Goal: Transaction & Acquisition: Book appointment/travel/reservation

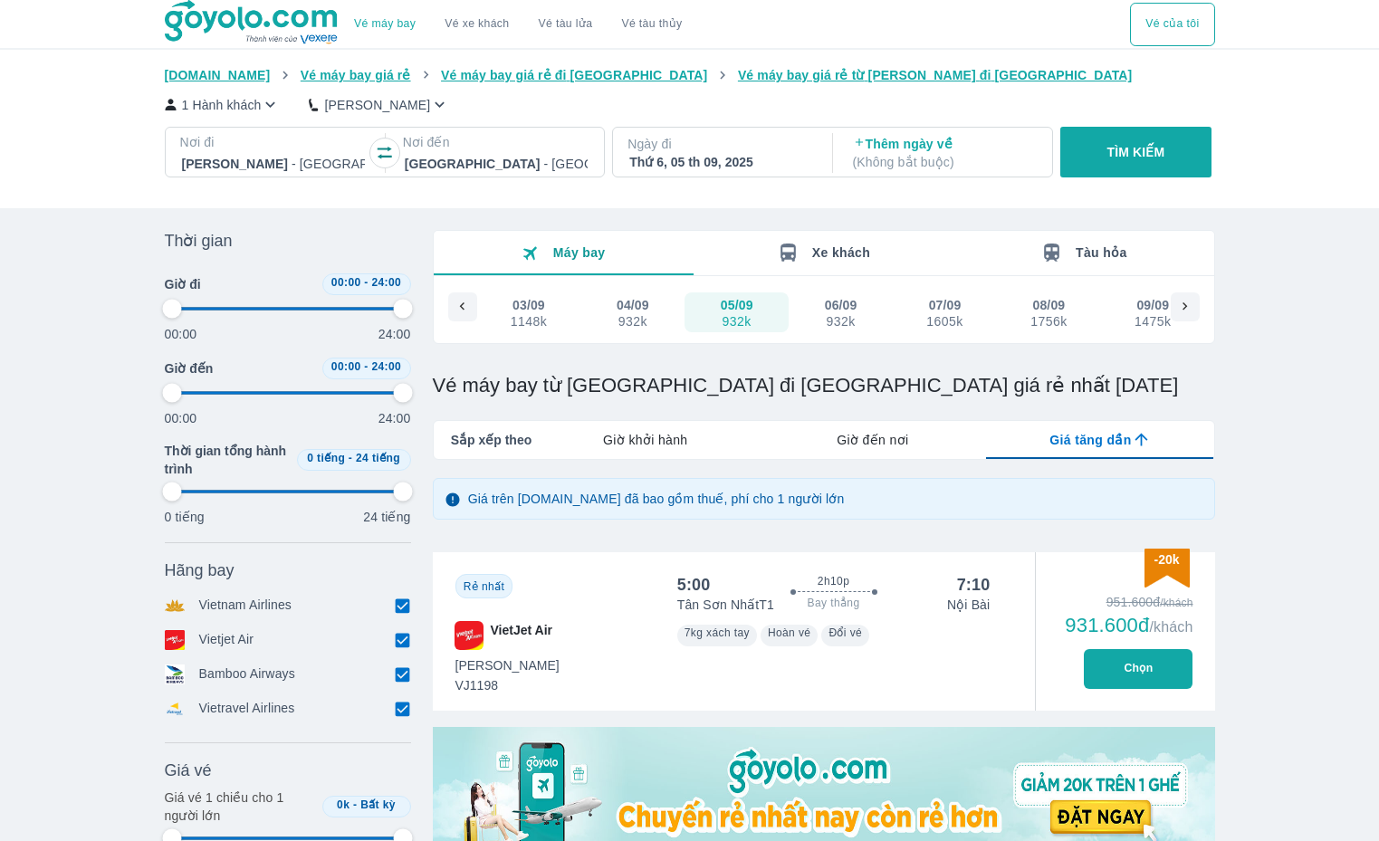
scroll to position [0, 208]
type input "97.9166666666667"
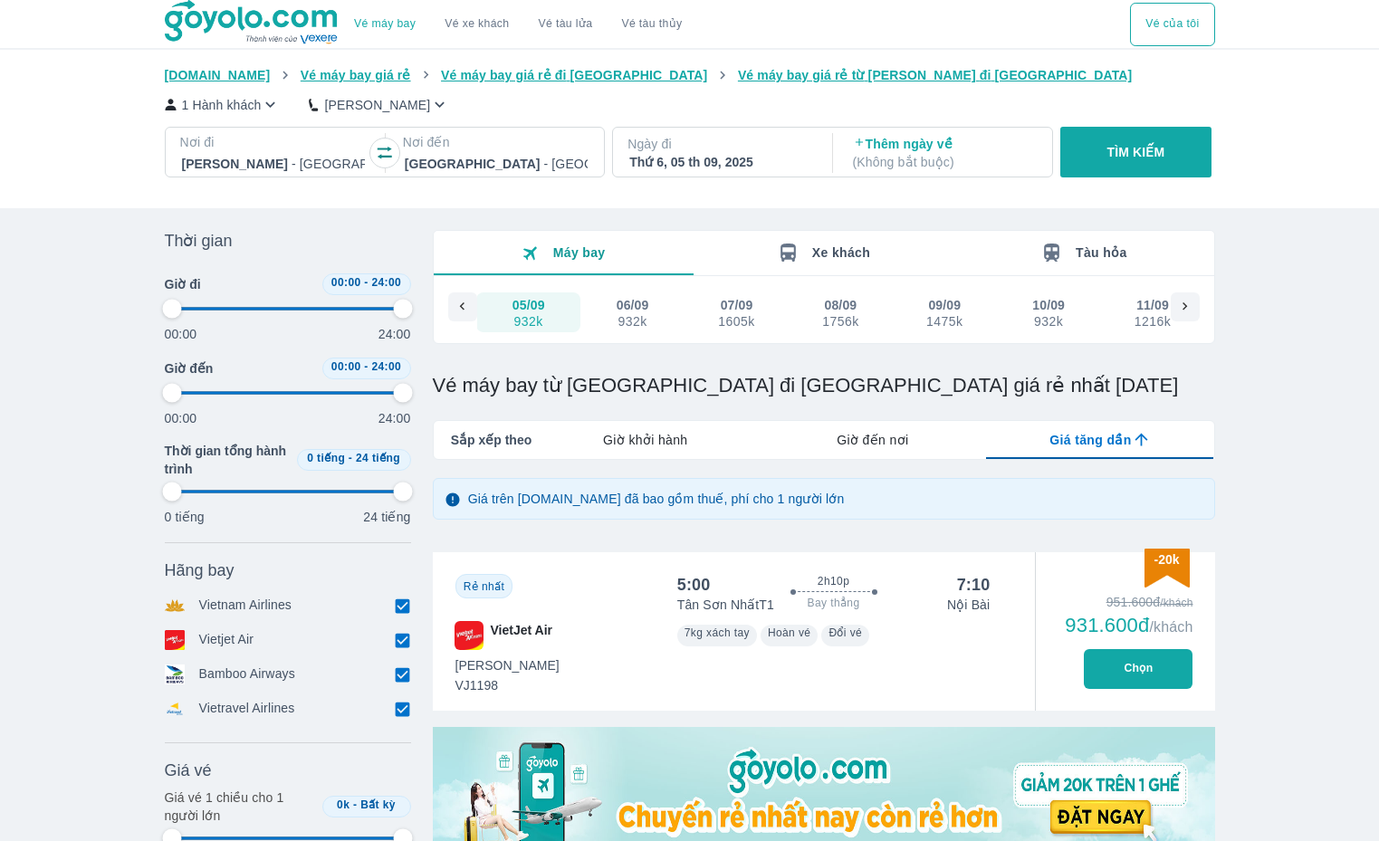
type input "97.9166666666667"
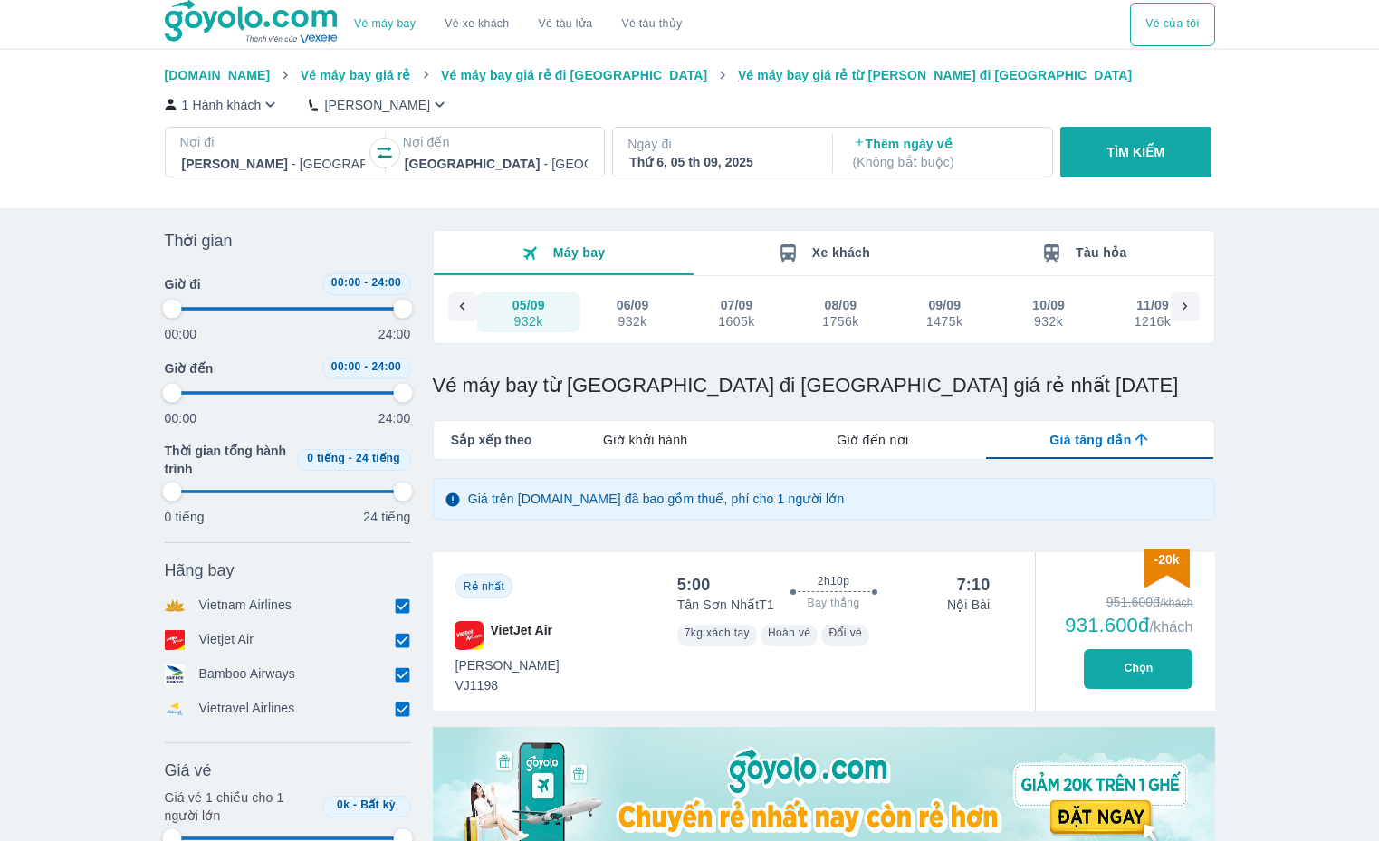
type input "97.9166666666667"
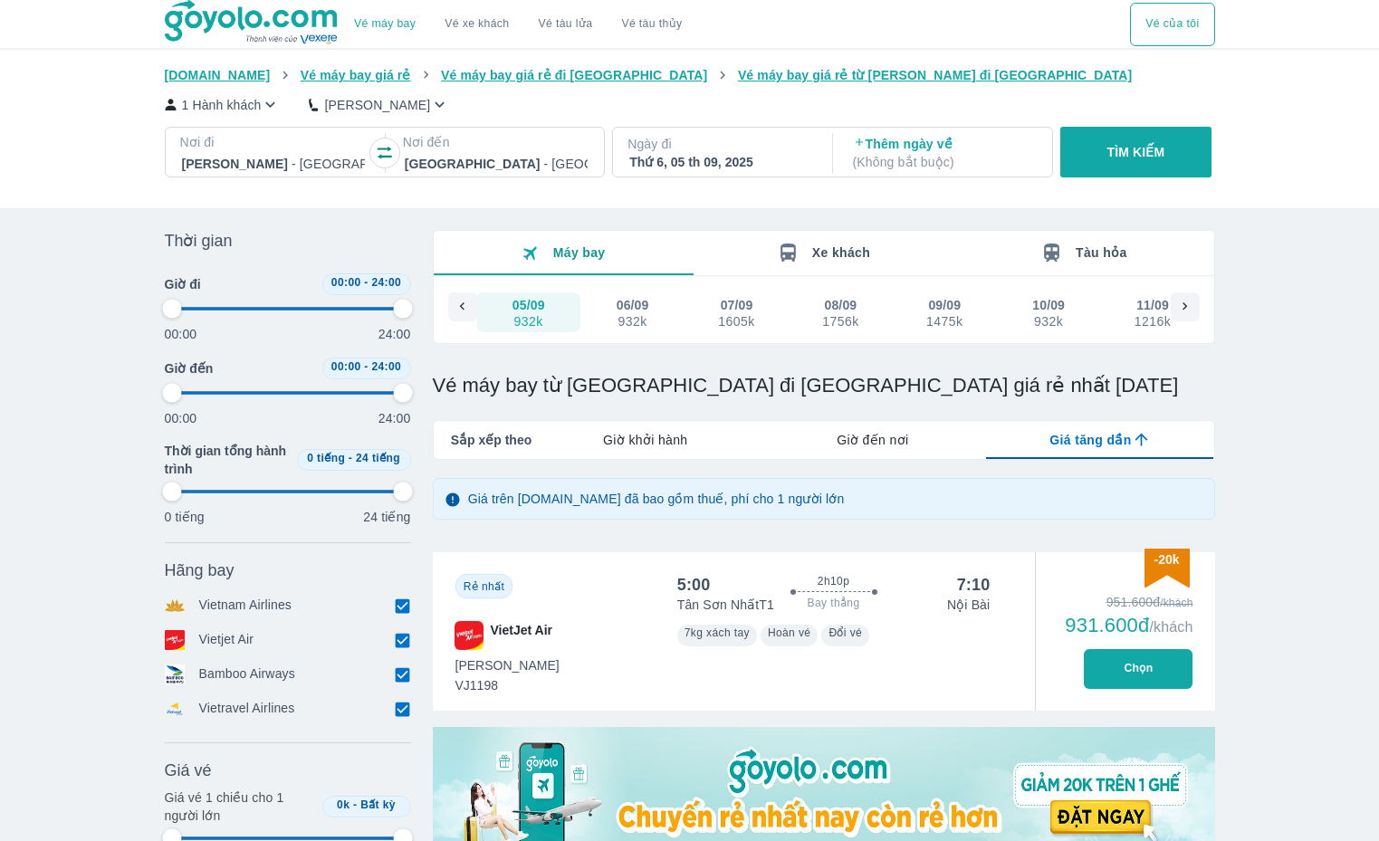
type input "97.9166666666667"
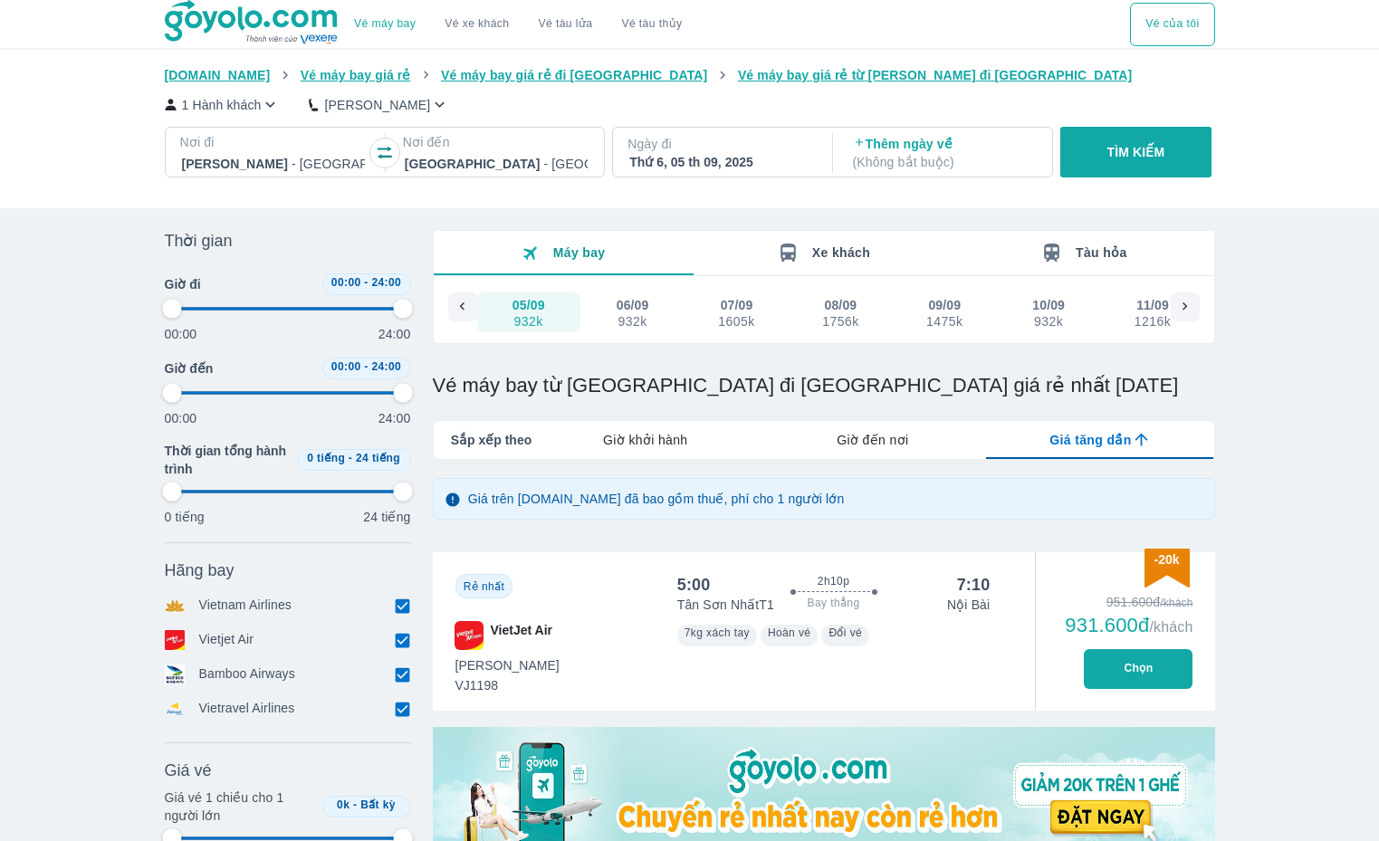
type input "97.9166666666667"
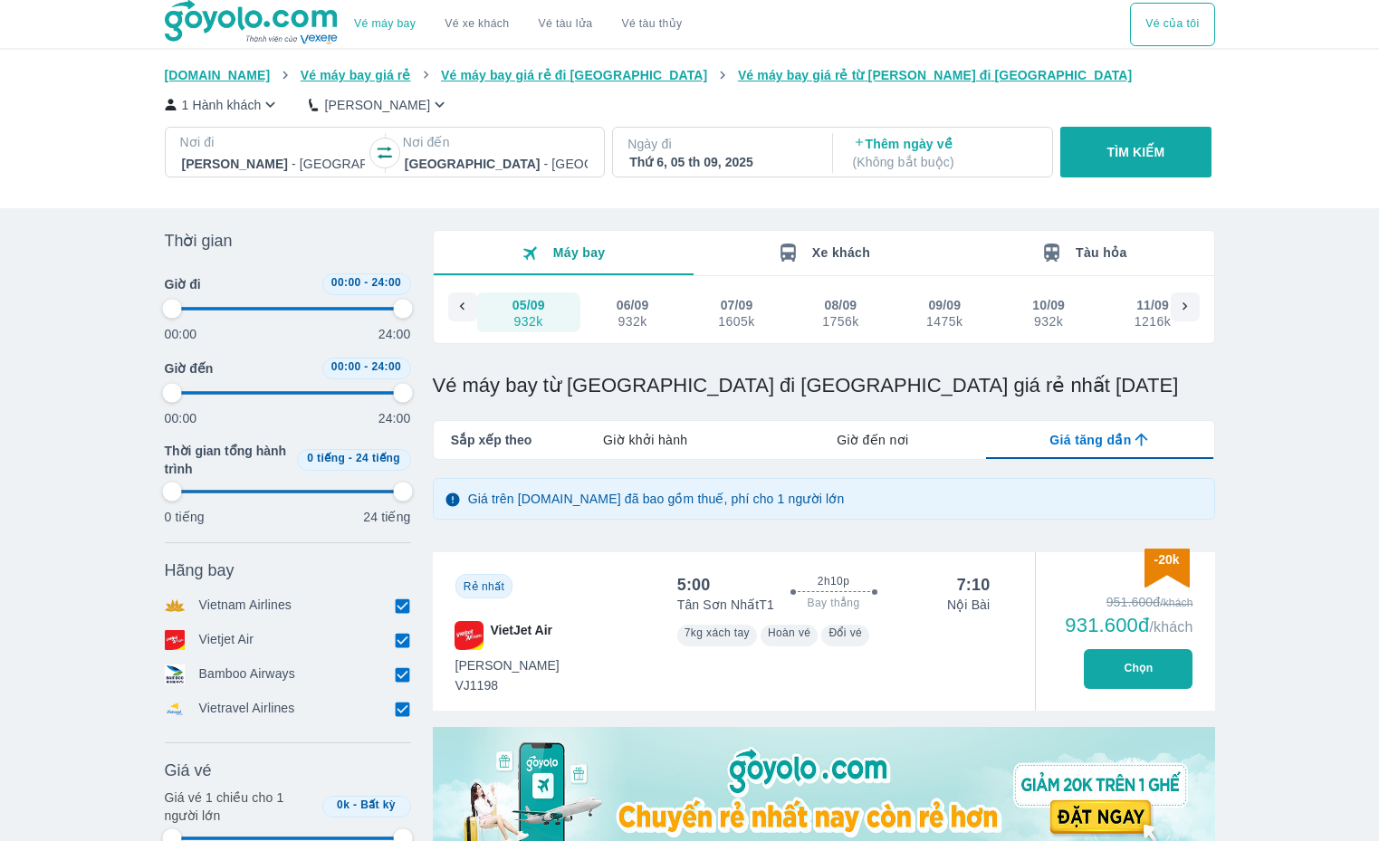
type input "97.9166666666667"
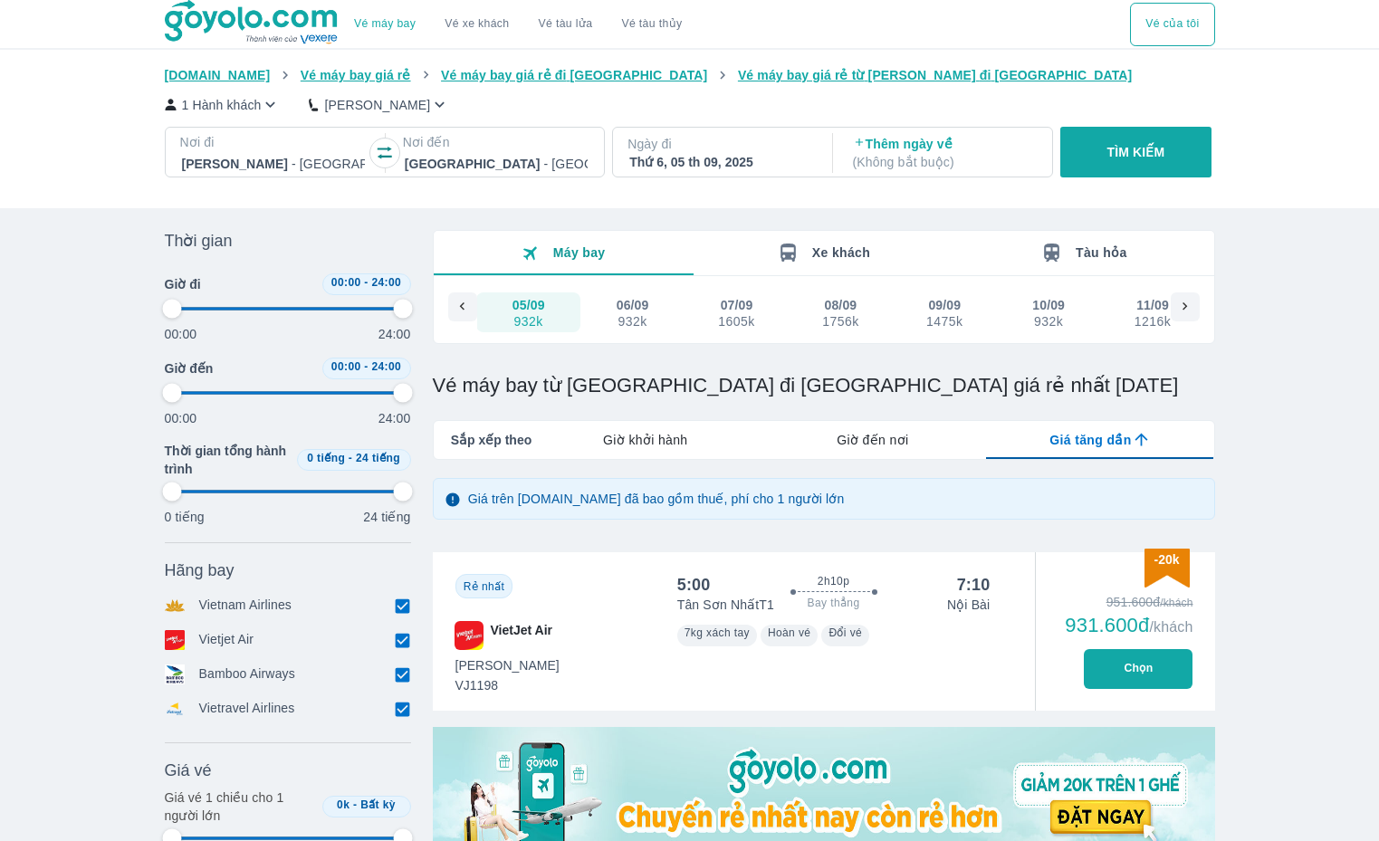
type input "97.9166666666667"
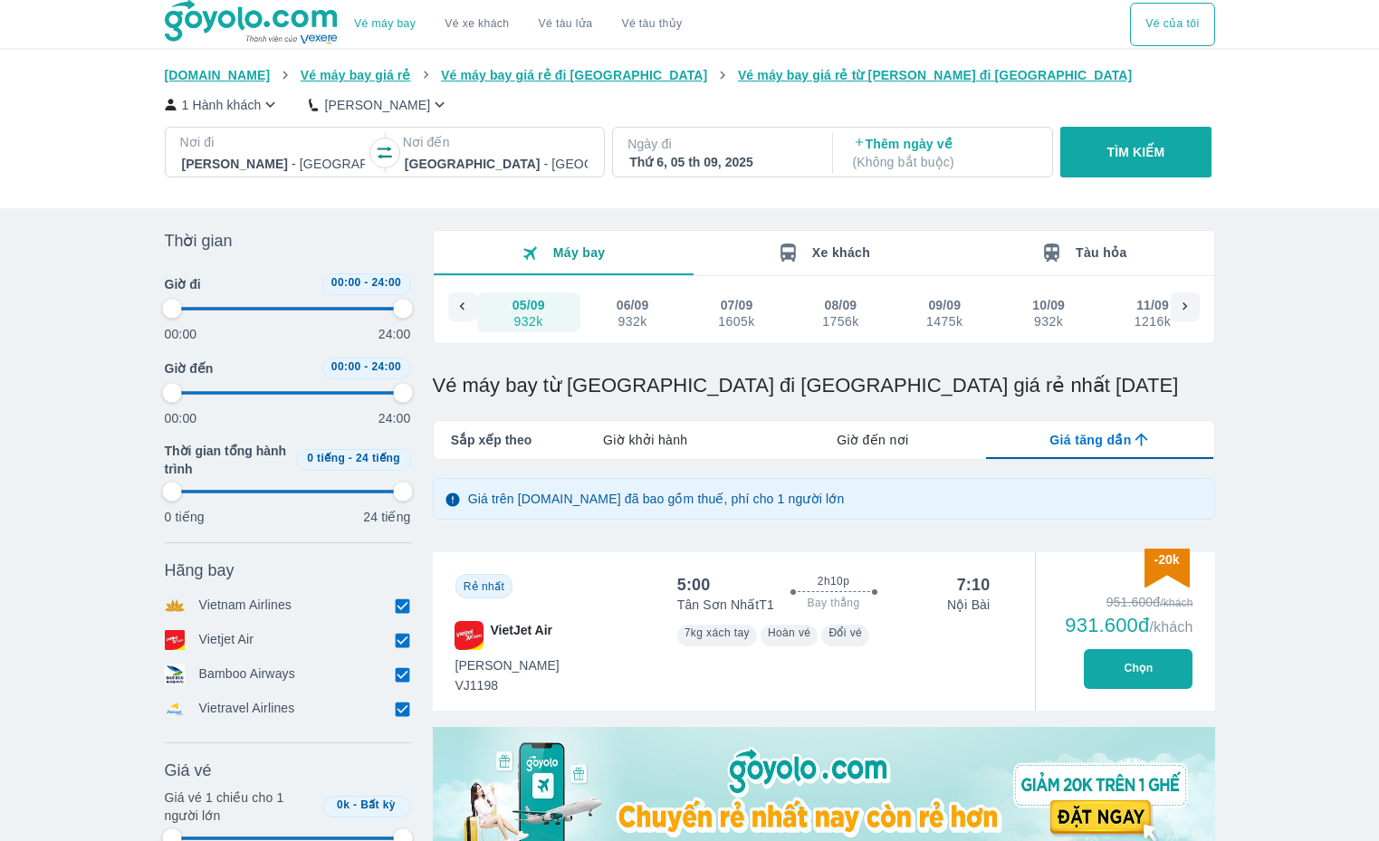
type input "97.9166666666667"
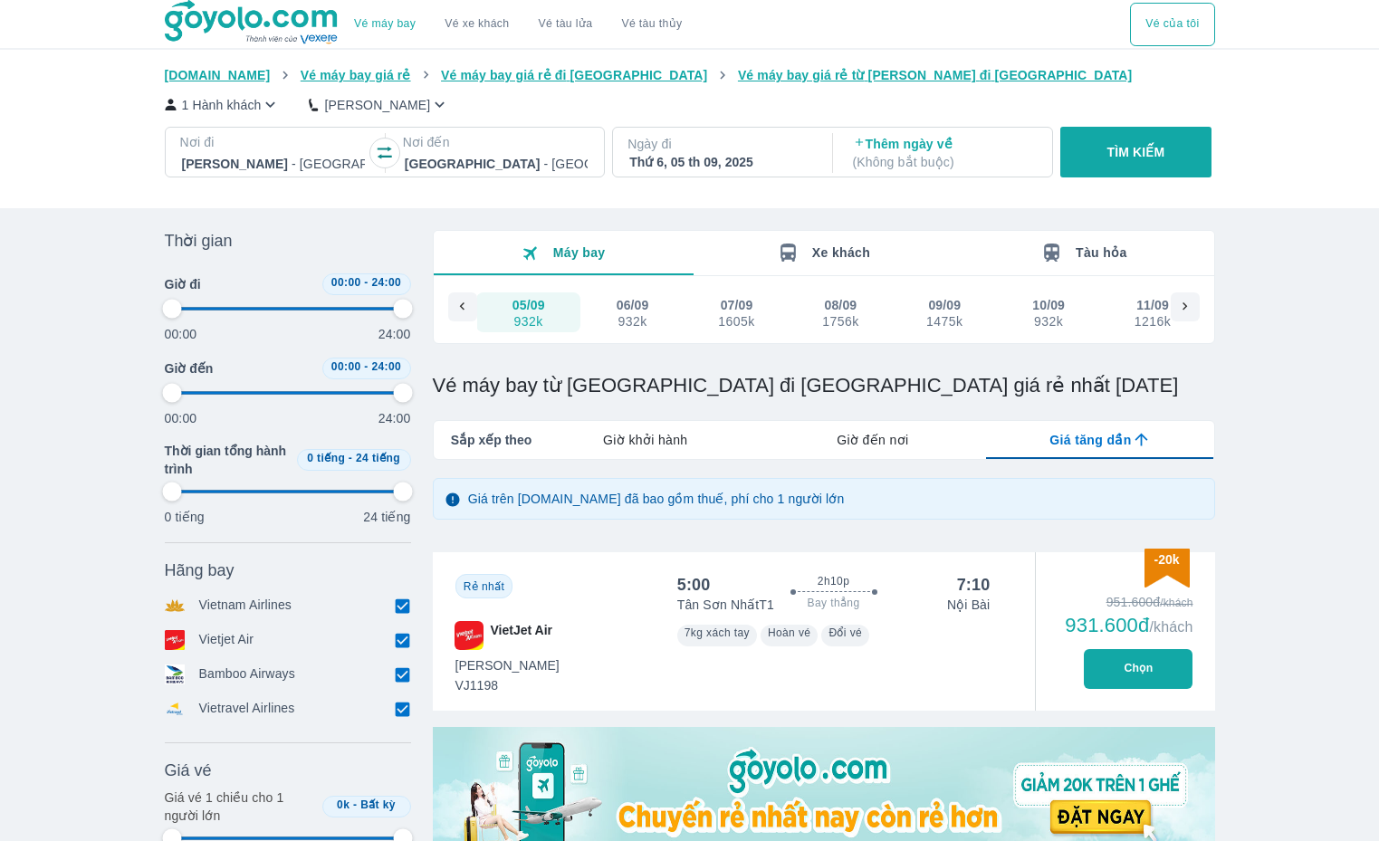
type input "97.9166666666667"
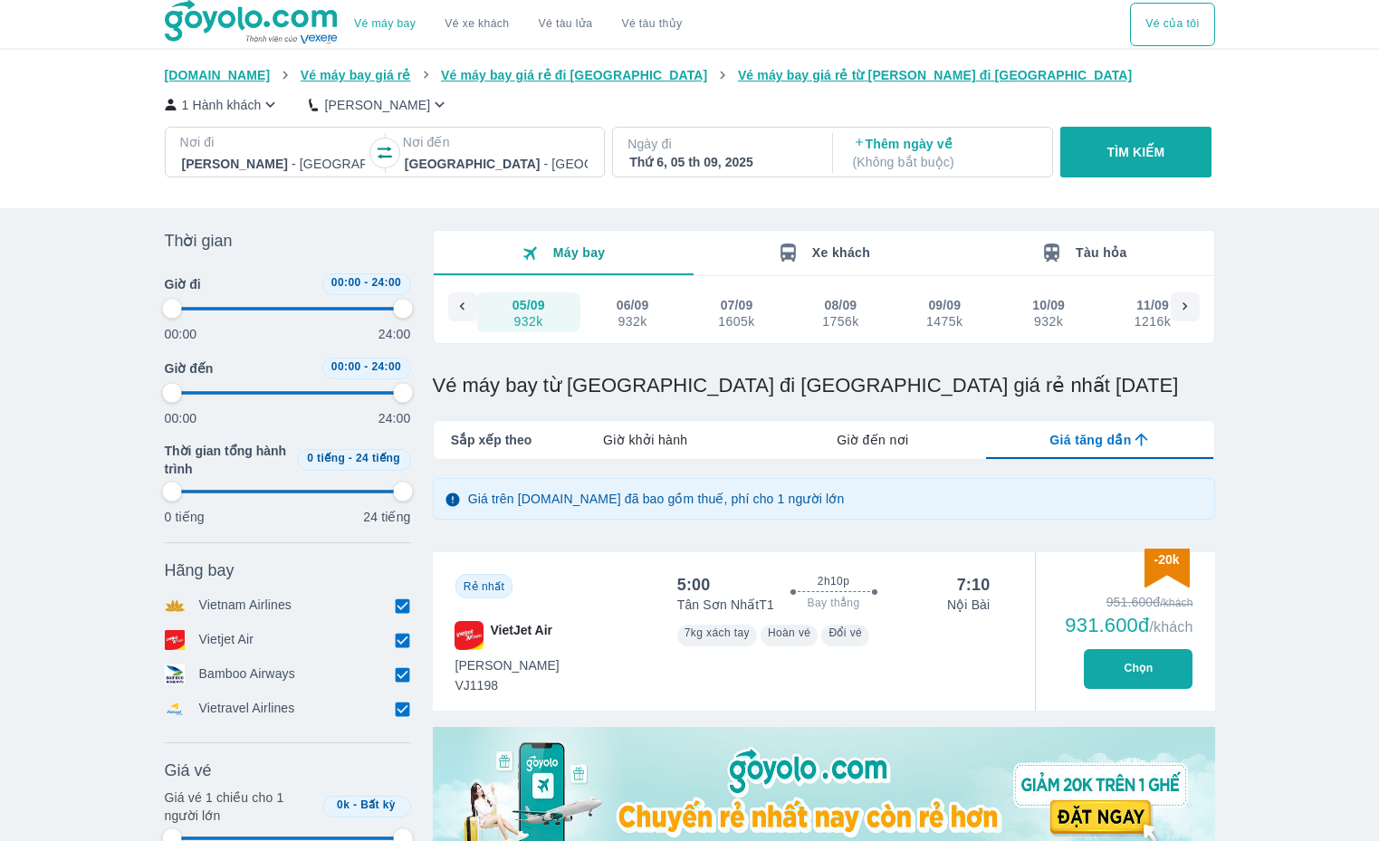
type input "97.9166666666667"
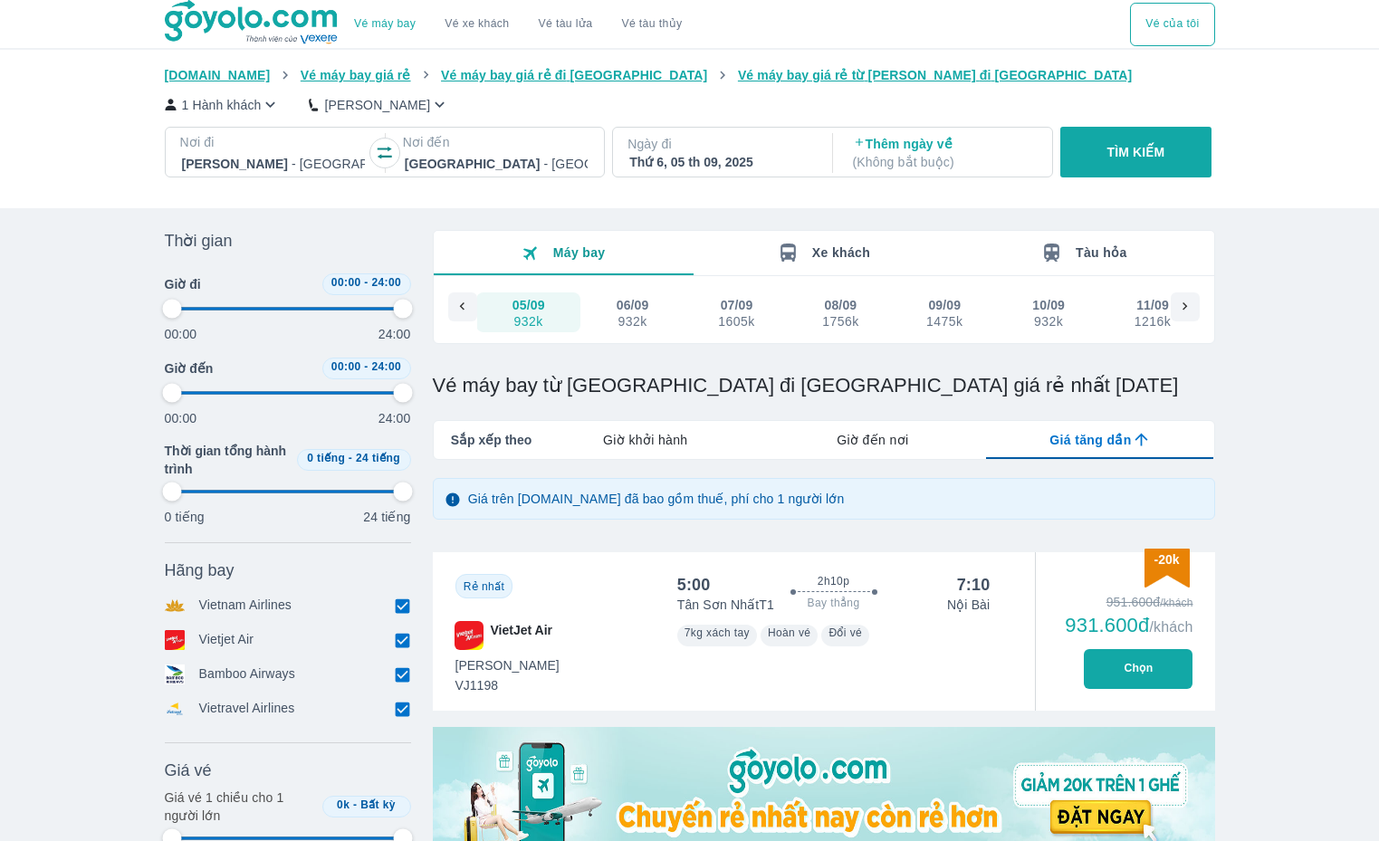
type input "97.9166666666667"
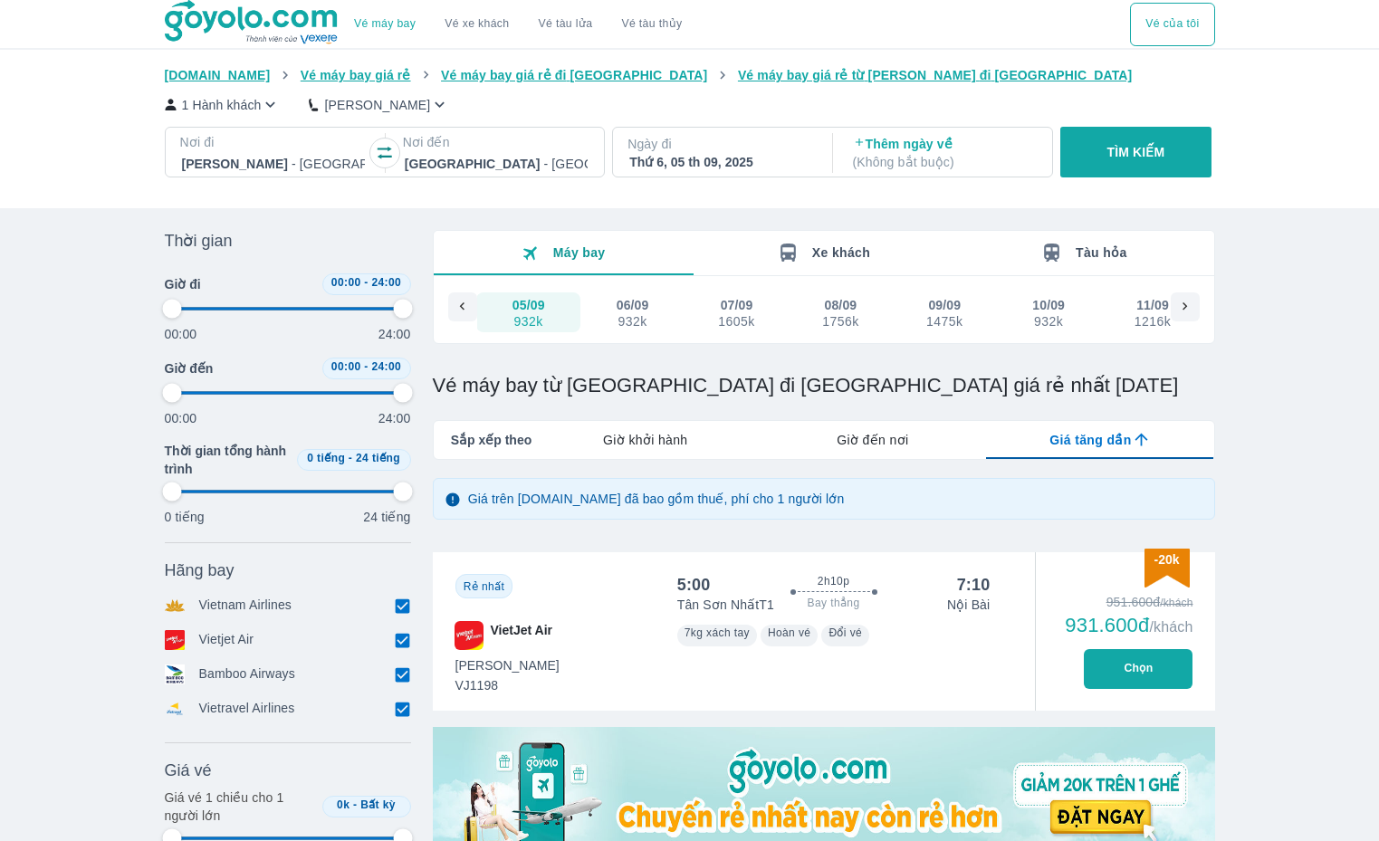
type input "97.9166666666667"
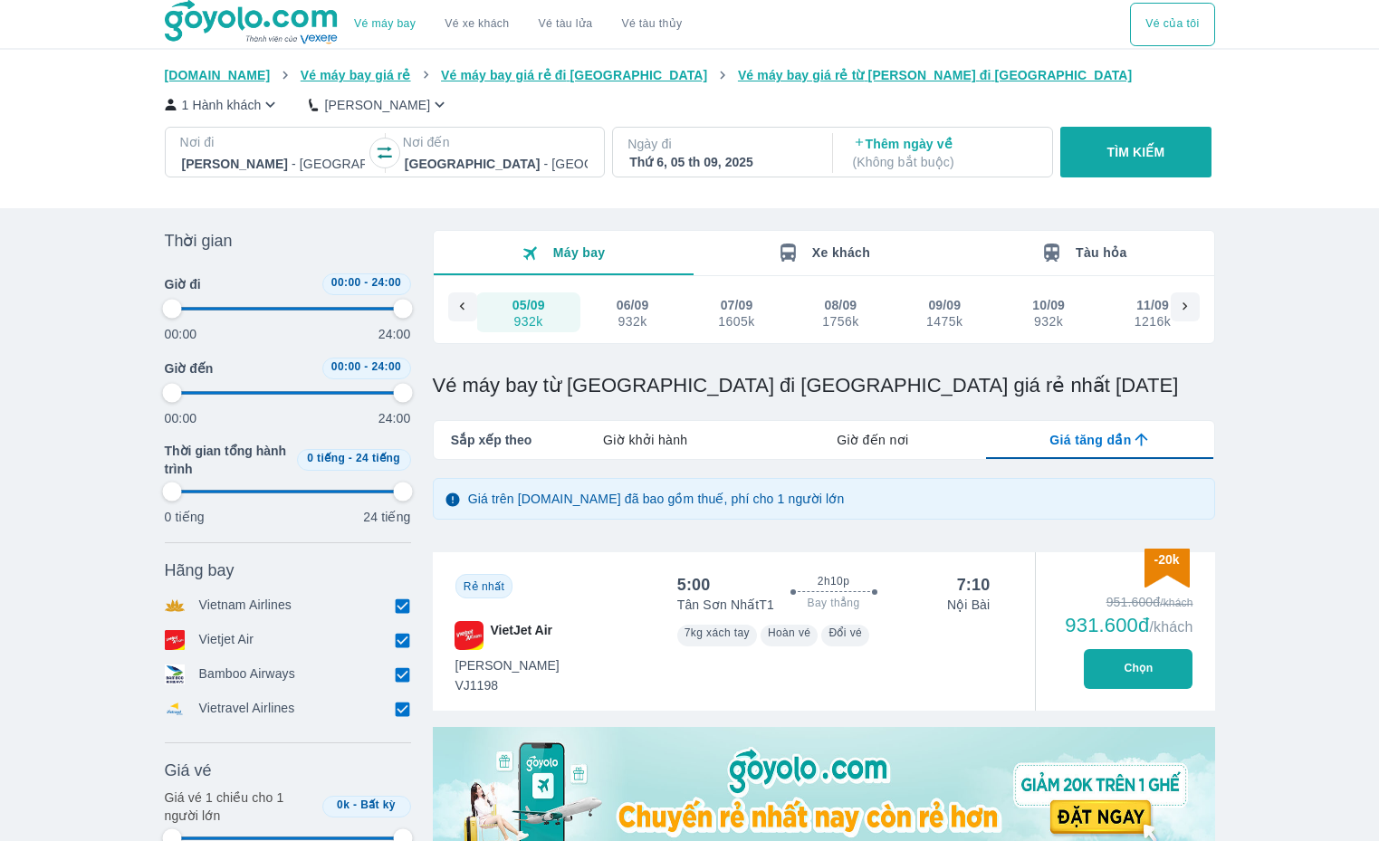
type input "97.9166666666667"
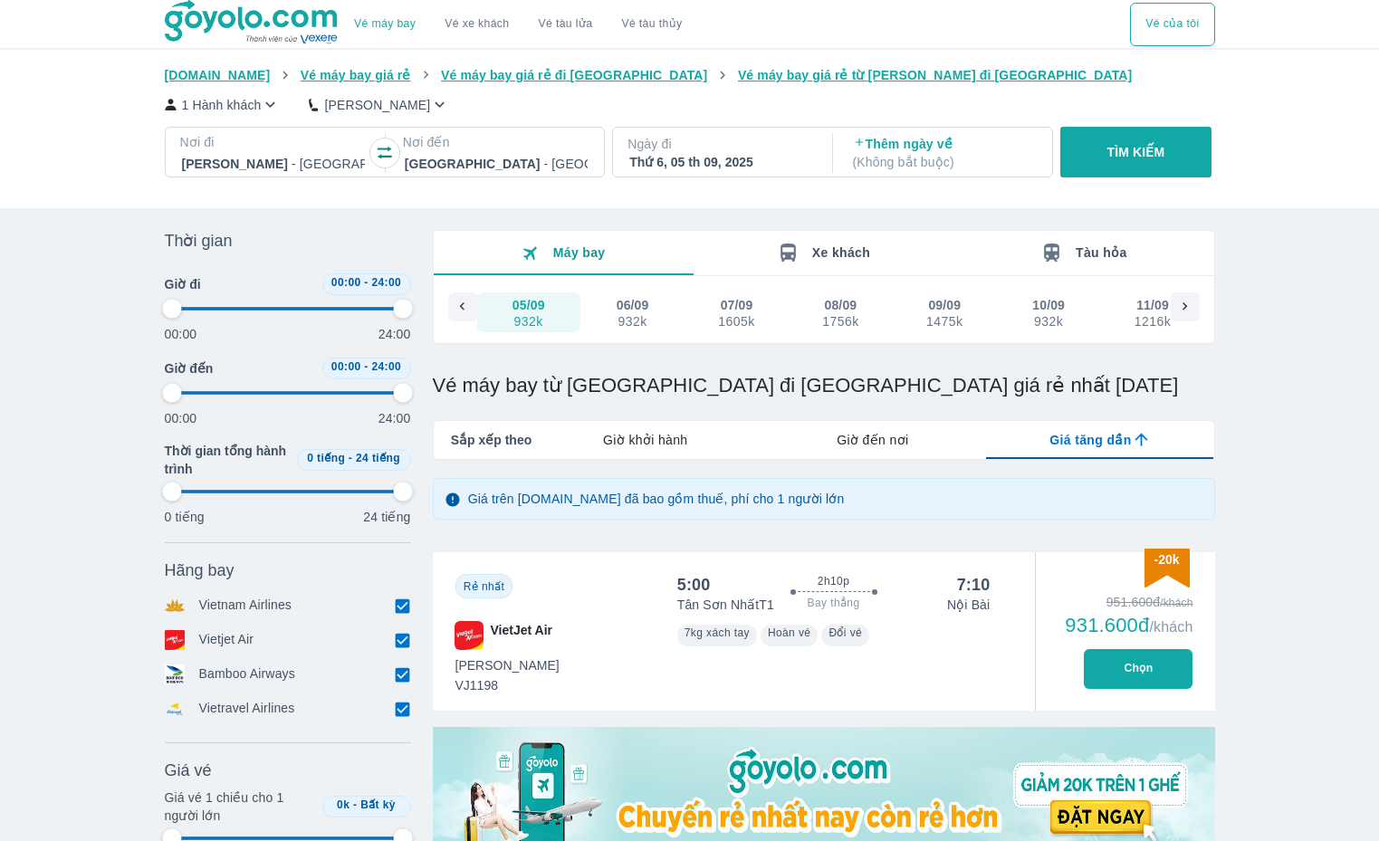
type input "97.9166666666667"
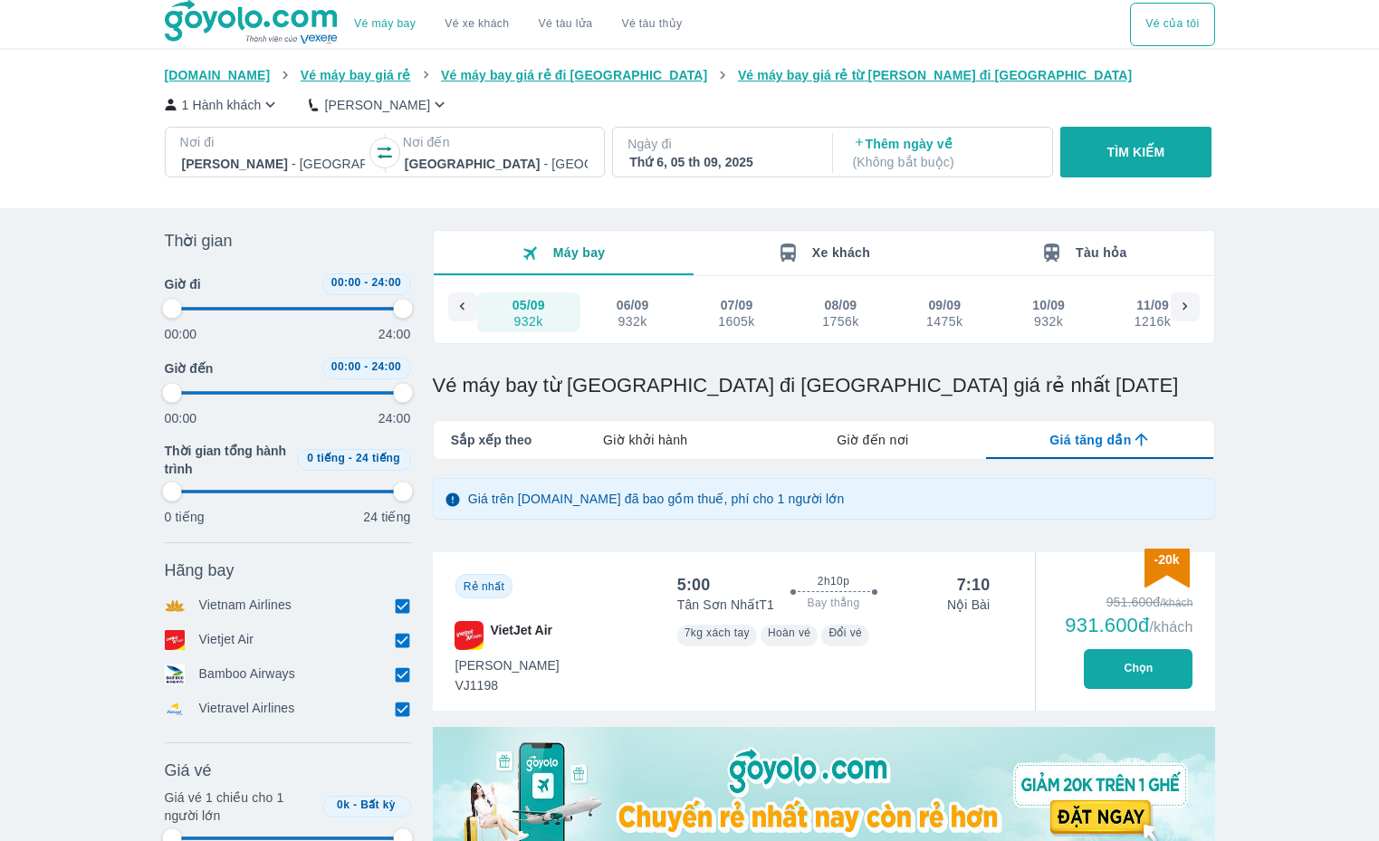
type input "97.9166666666667"
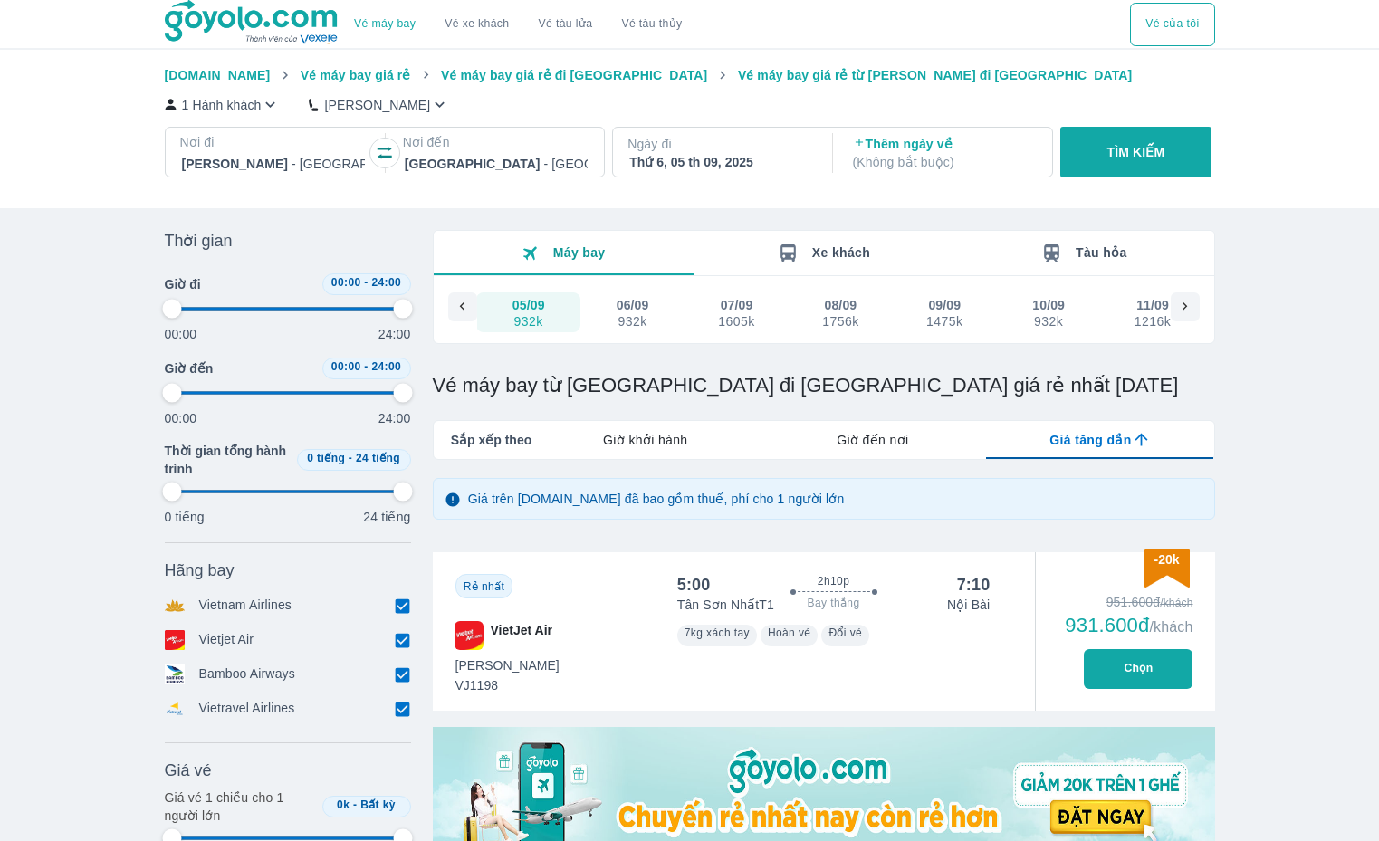
type input "97.9166666666667"
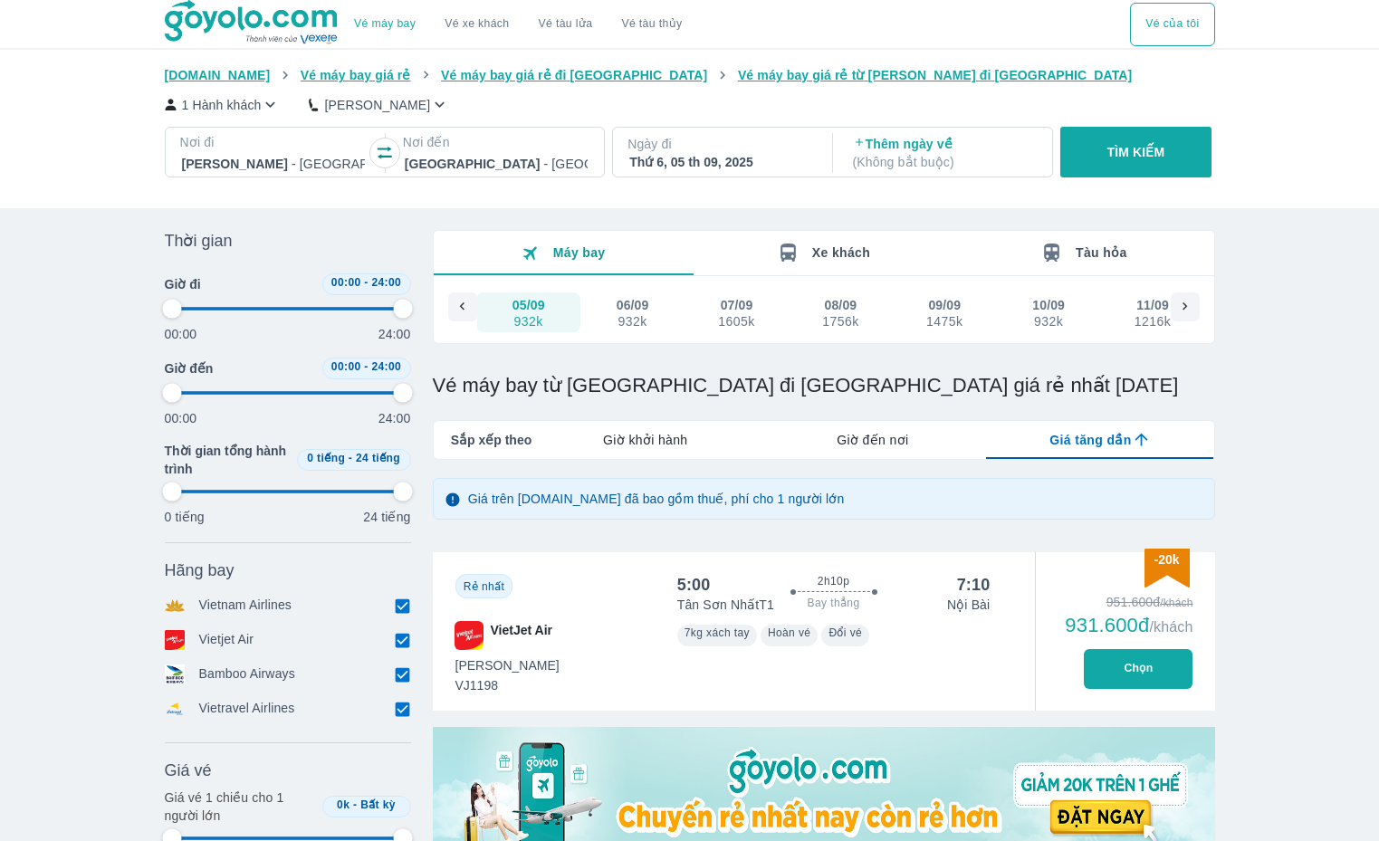
type input "97.9166666666667"
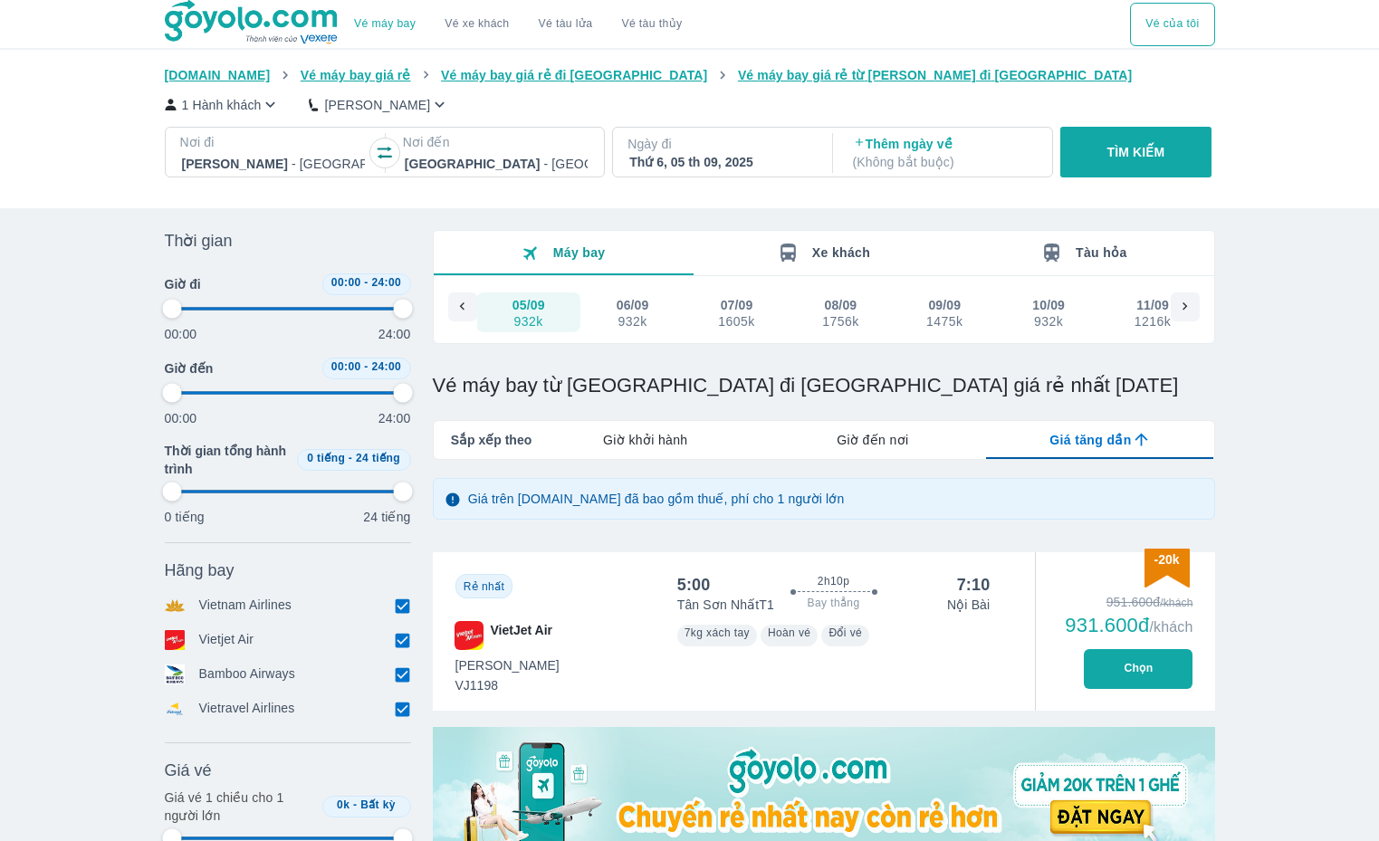
type input "97.9166666666667"
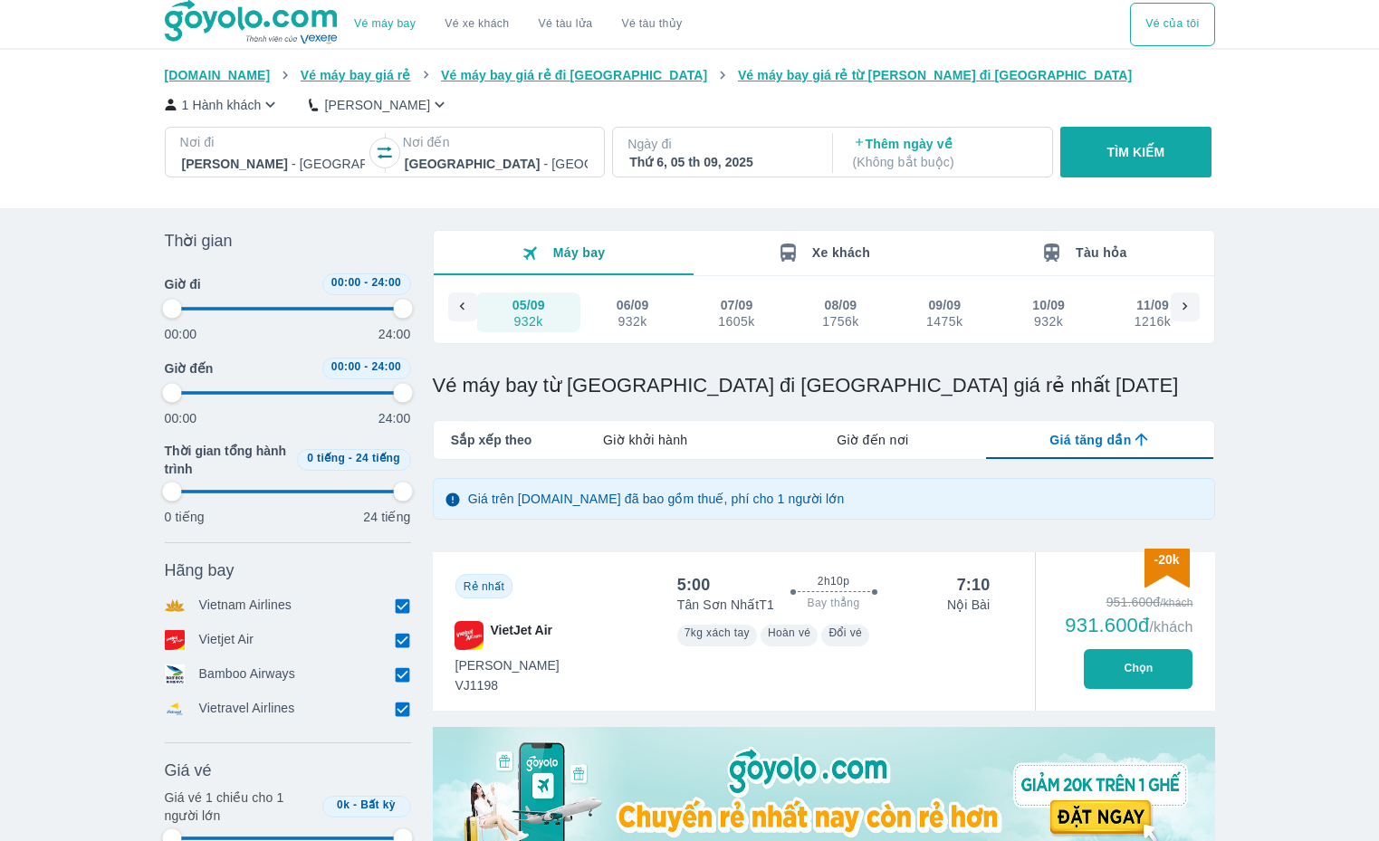
type input "97.9166666666667"
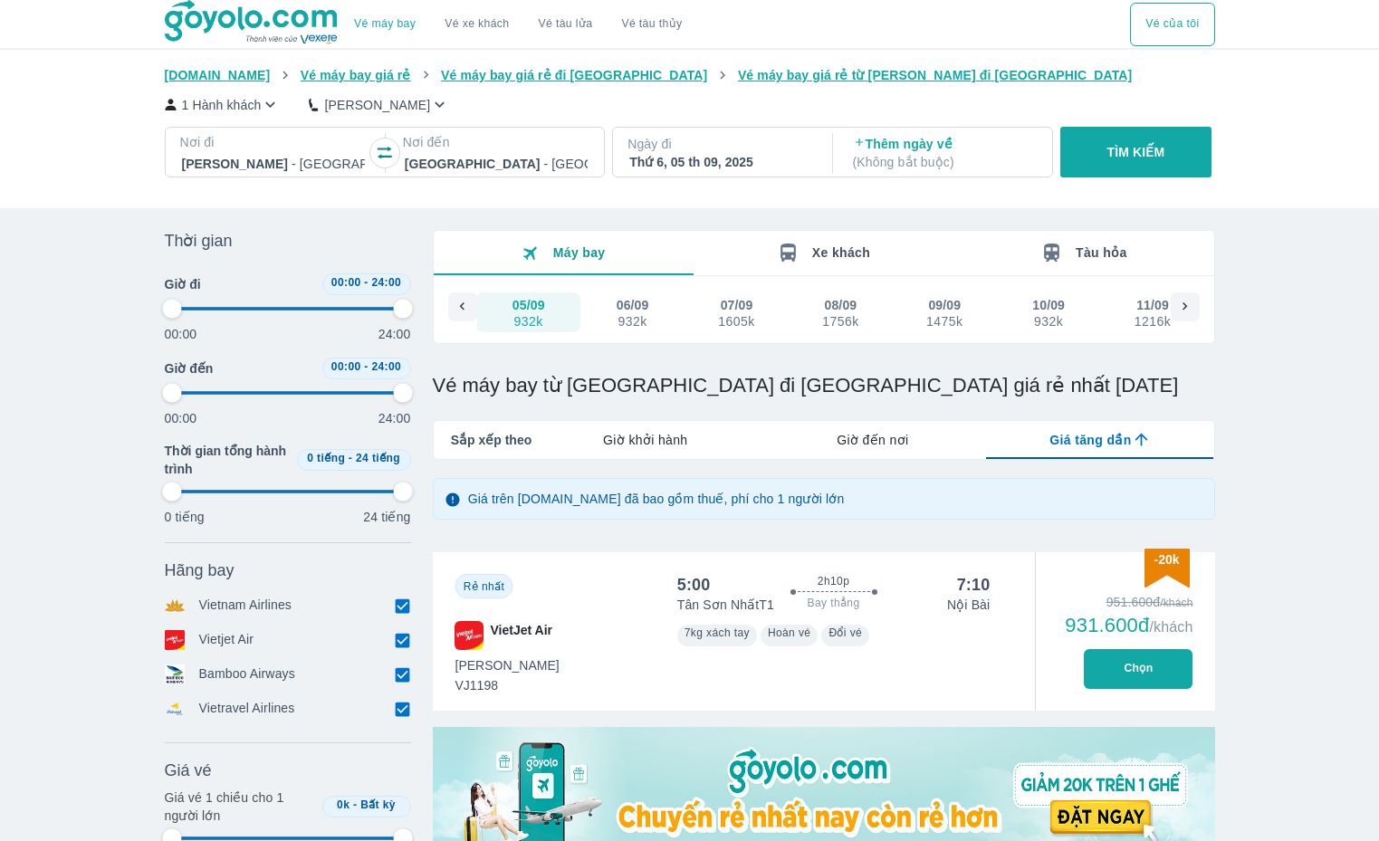
type input "97.9166666666667"
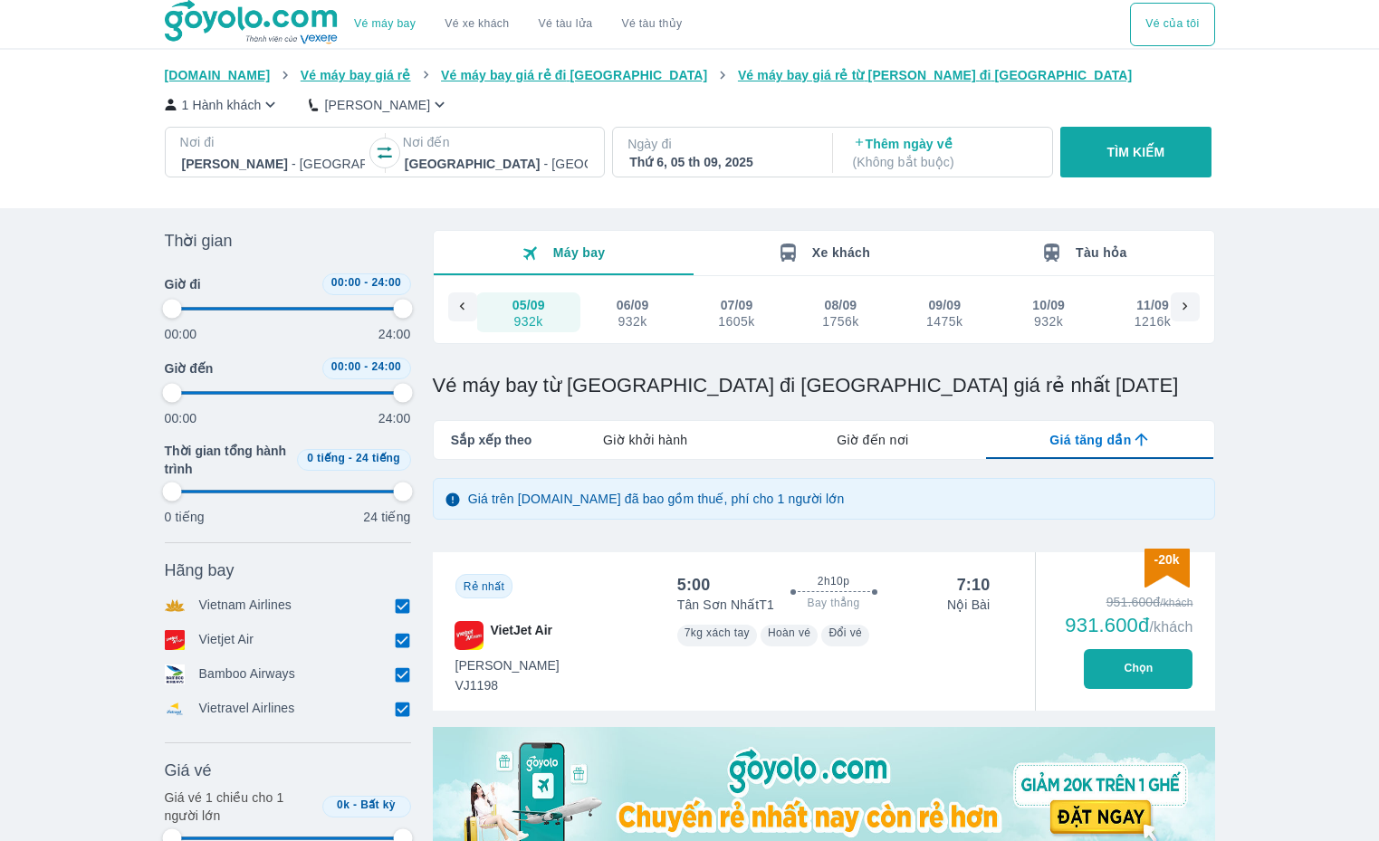
type input "97.9166666666667"
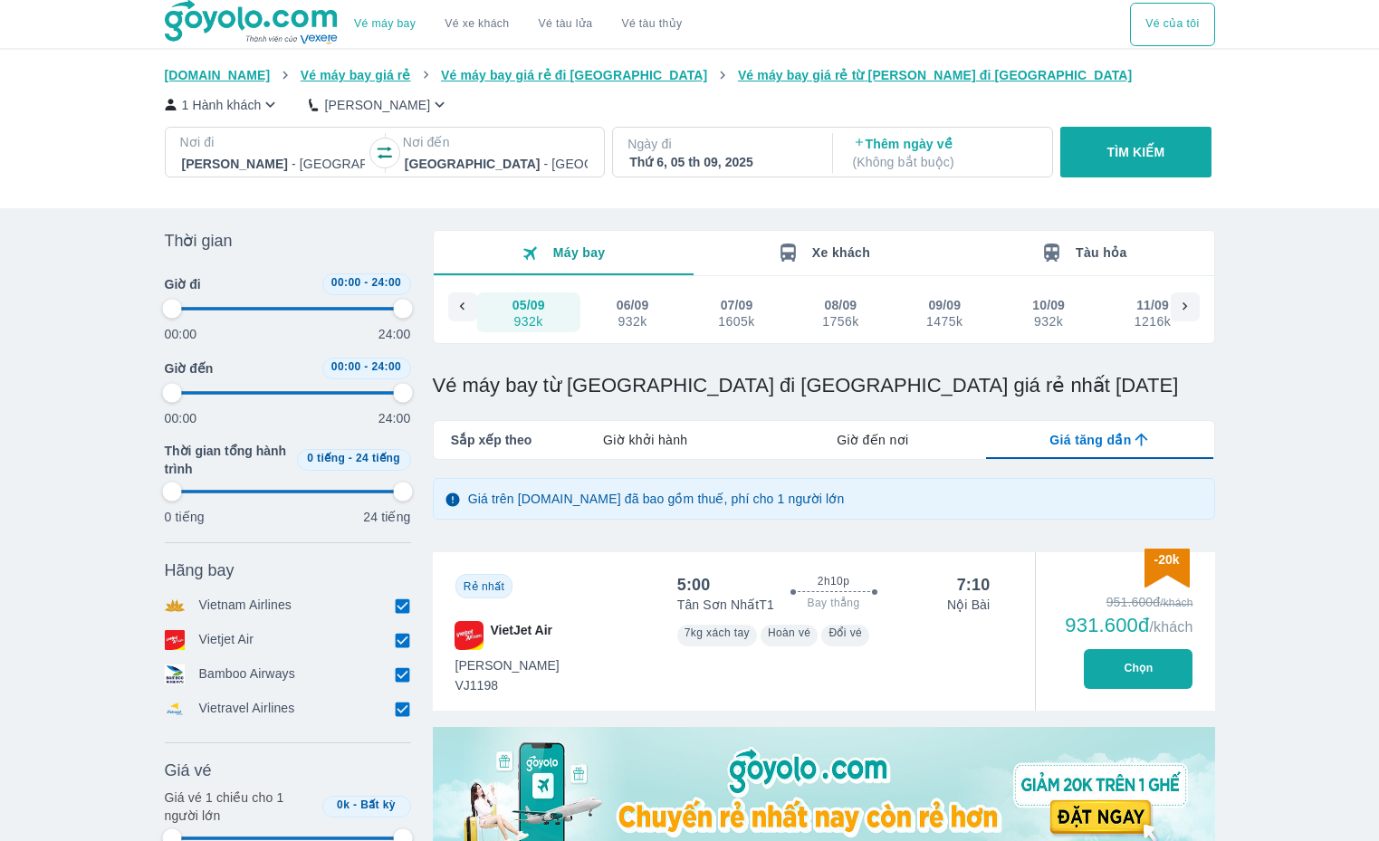
type input "97.9166666666667"
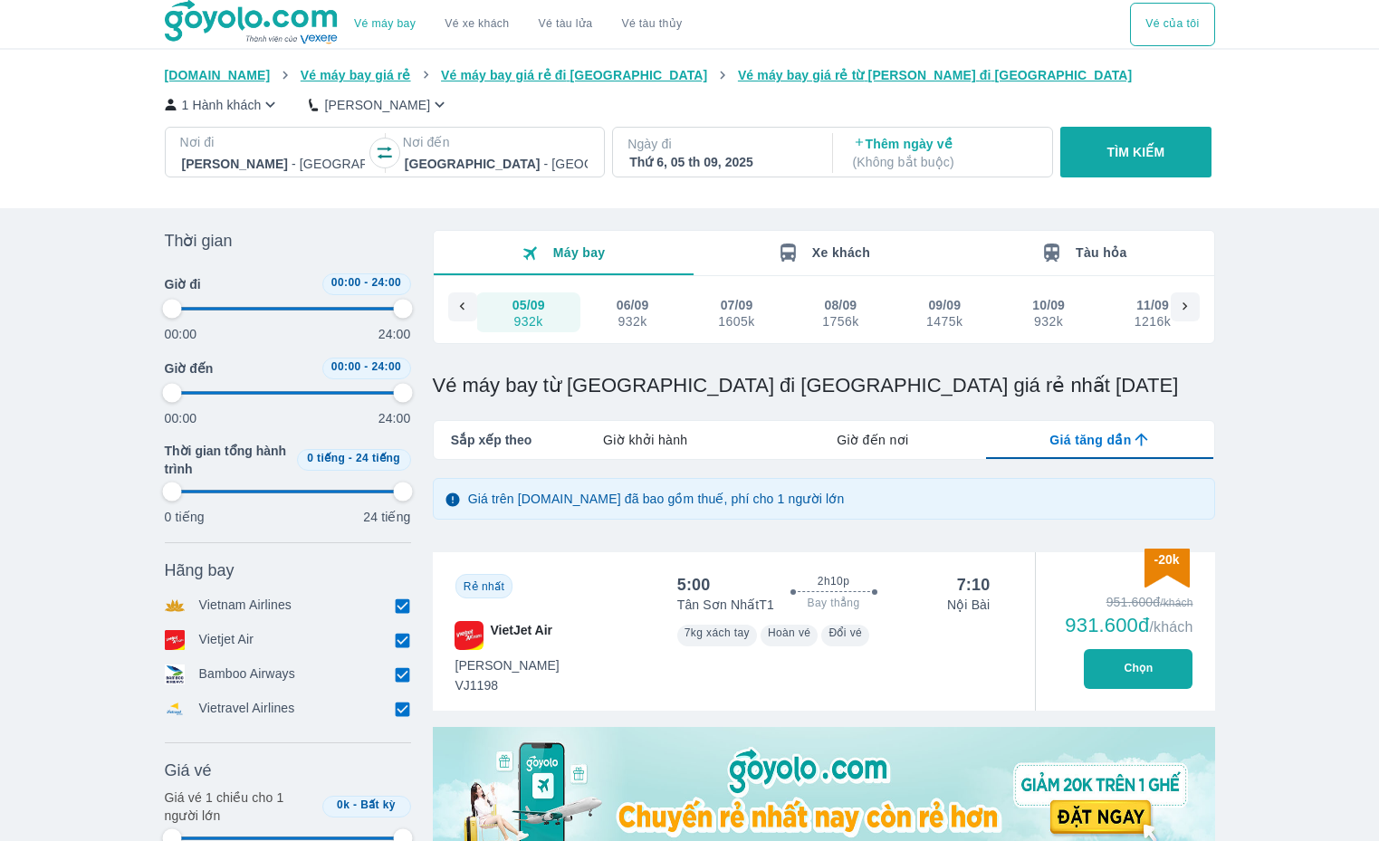
type input "97.9166666666667"
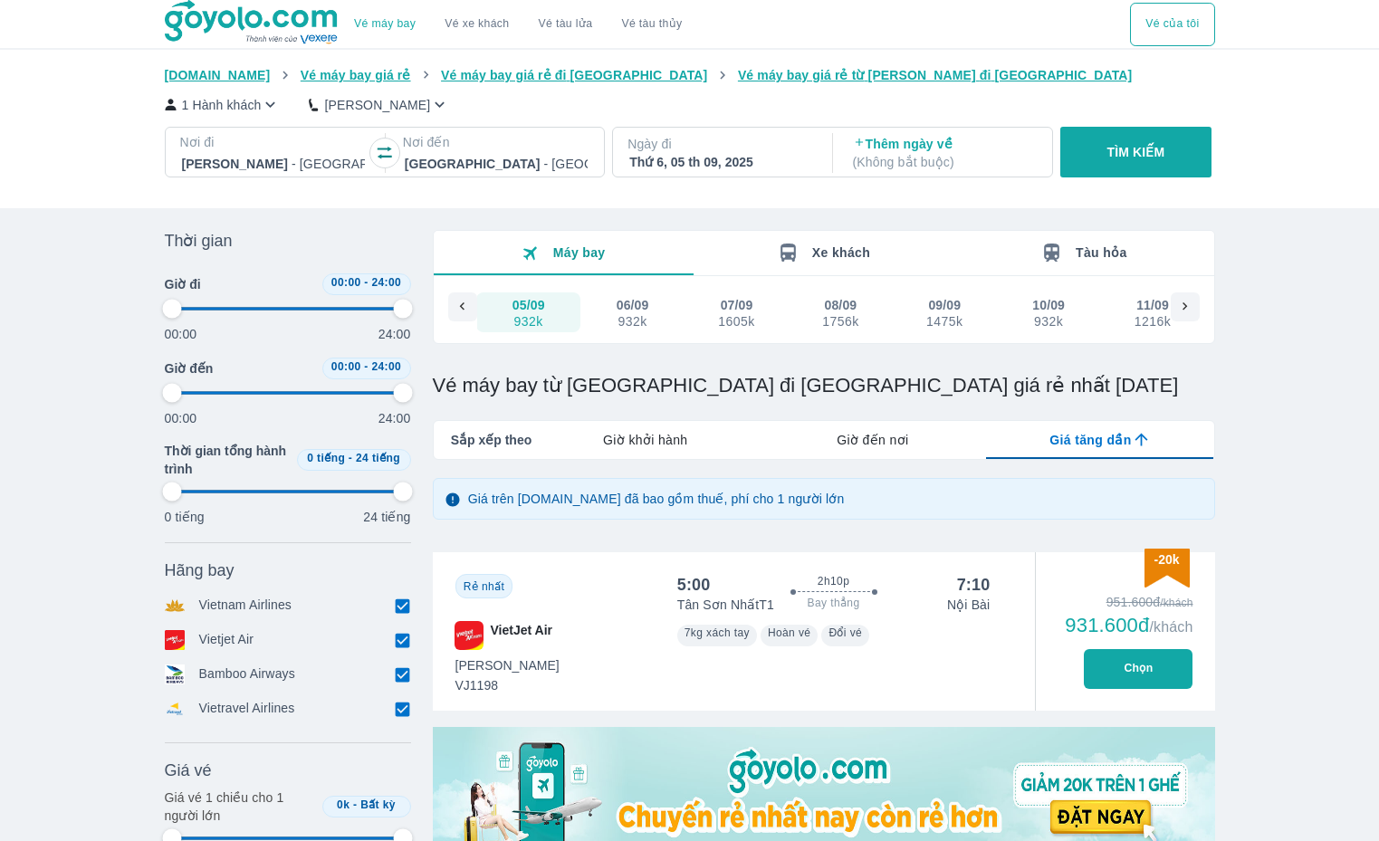
type input "97.9166666666667"
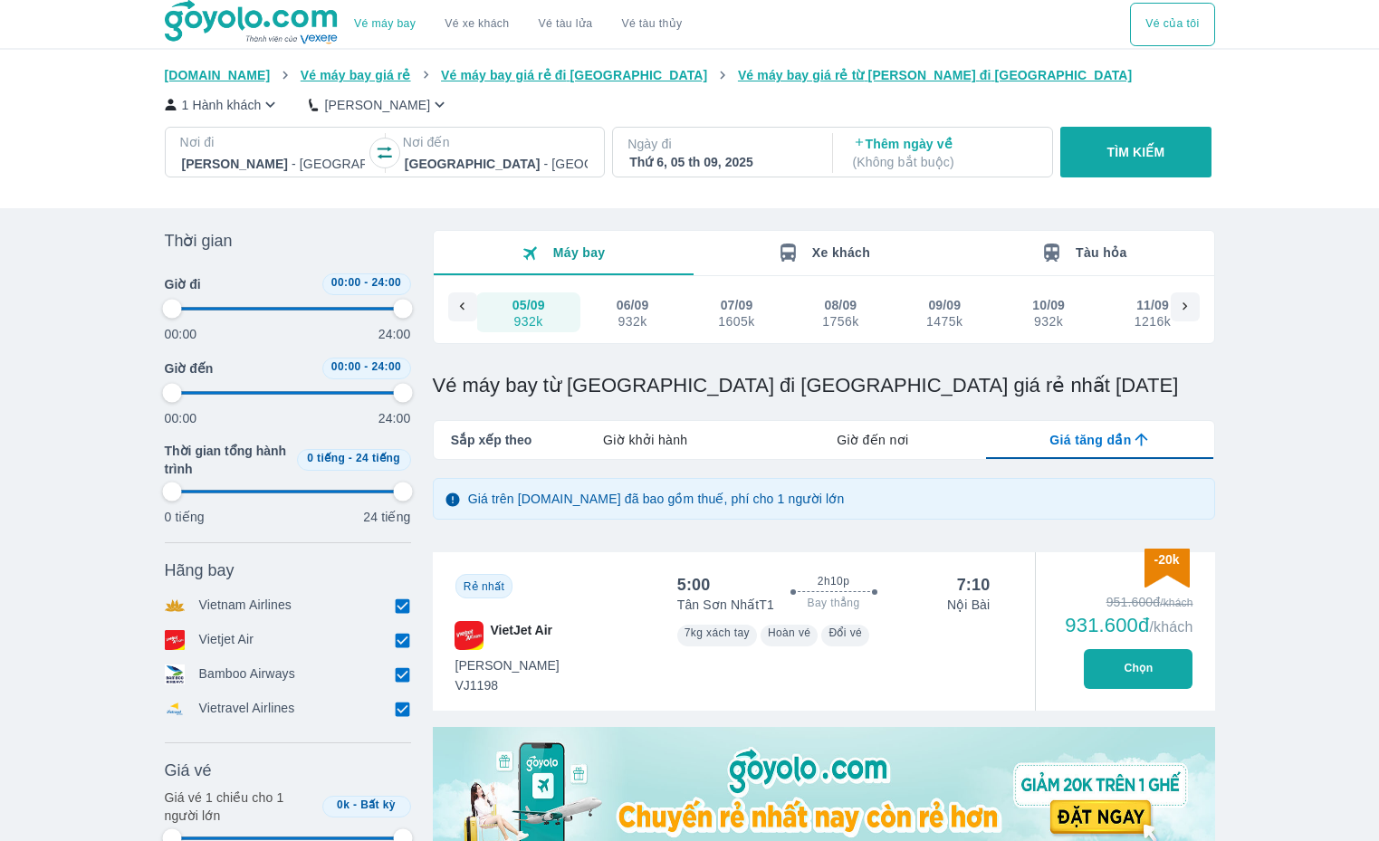
type input "97.9166666666667"
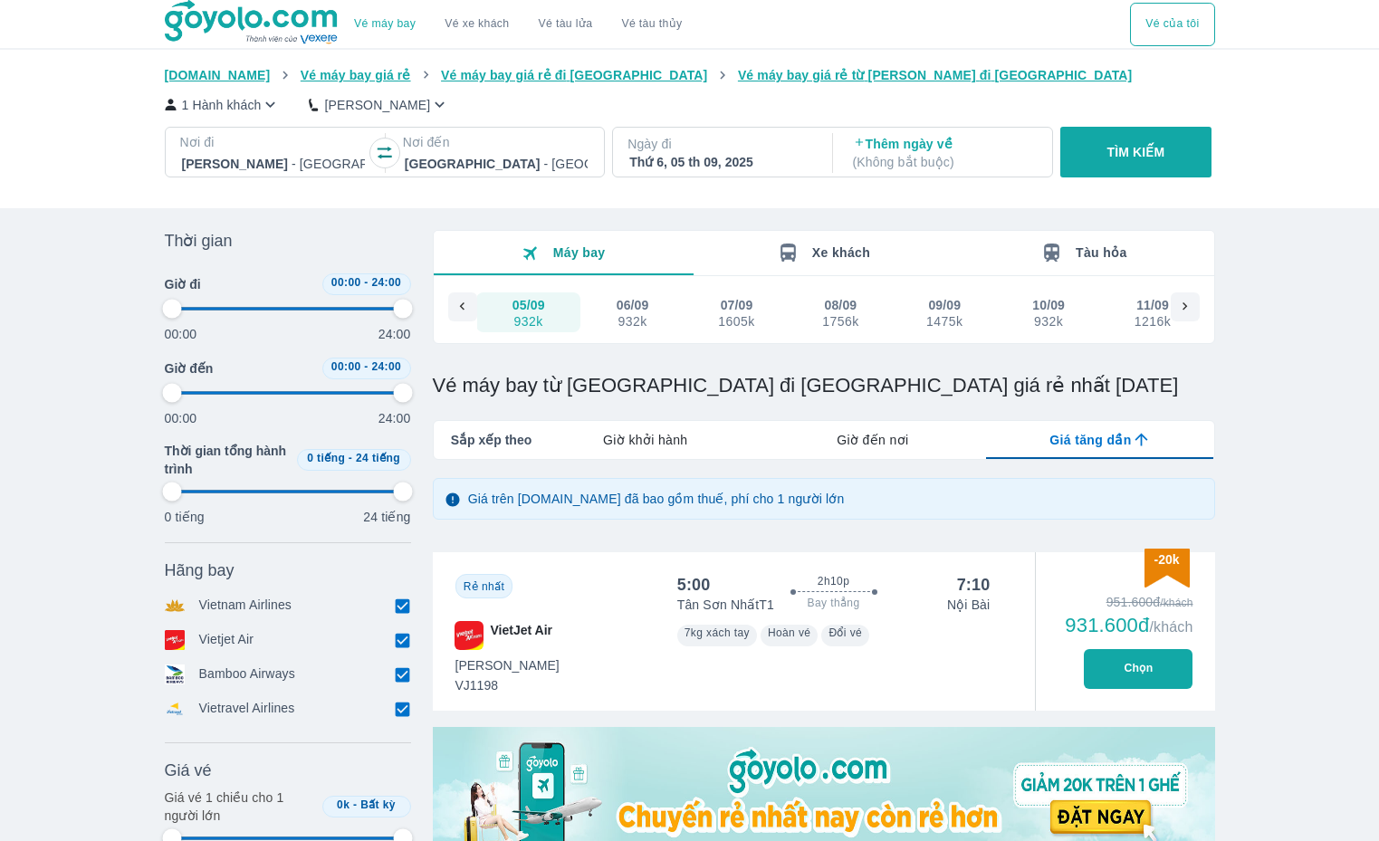
type input "97.9166666666667"
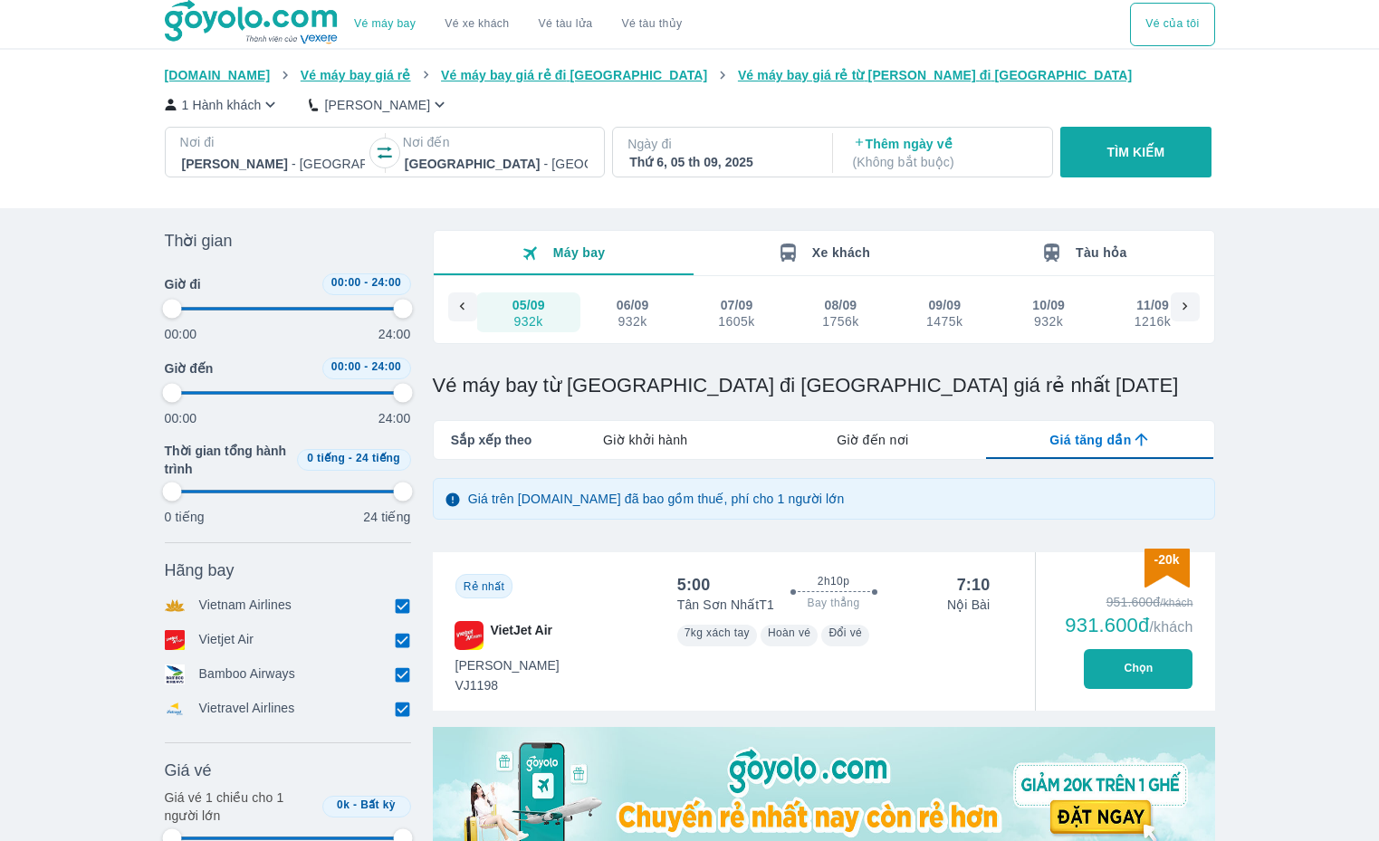
type input "97.9166666666667"
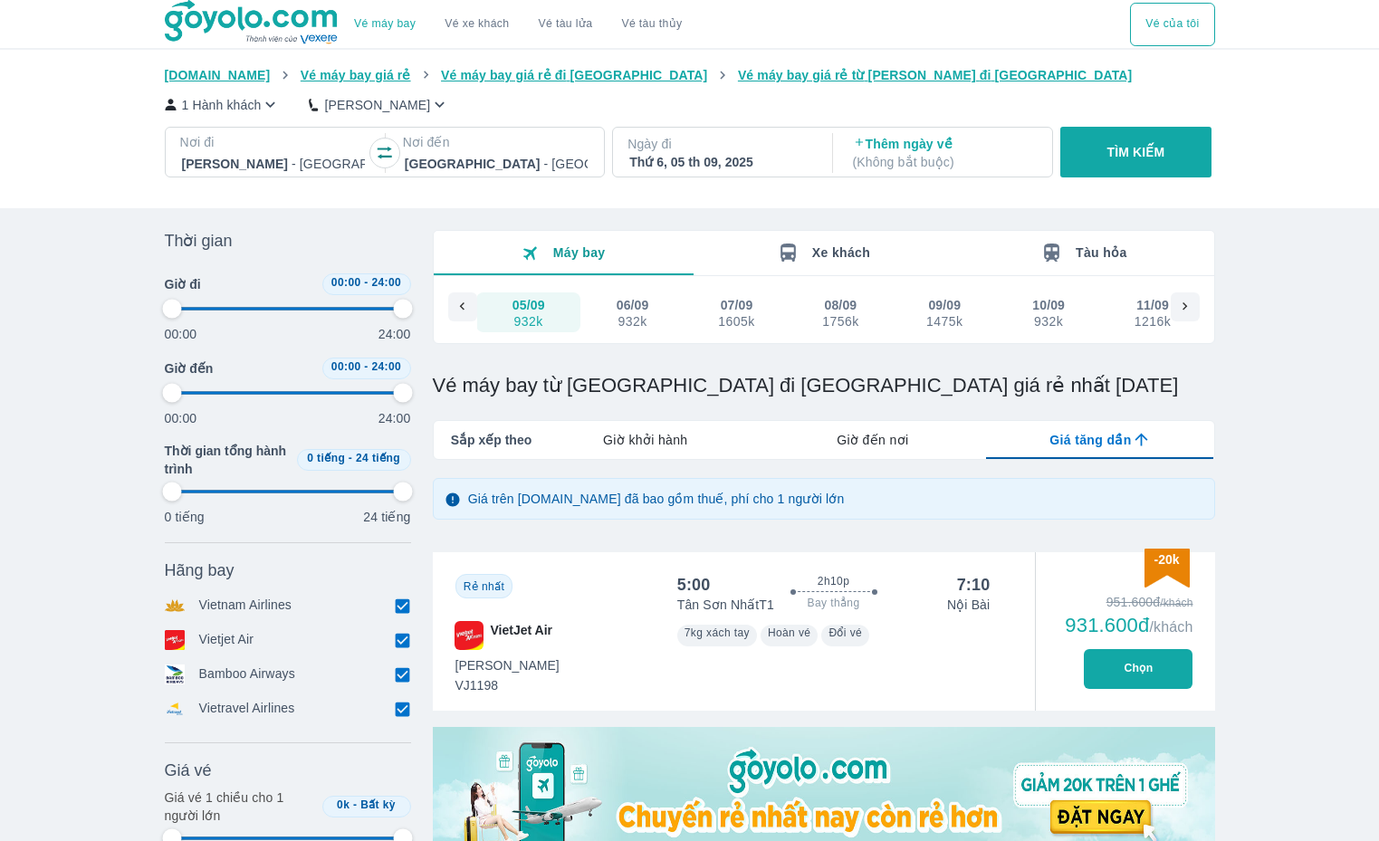
type input "97.9166666666667"
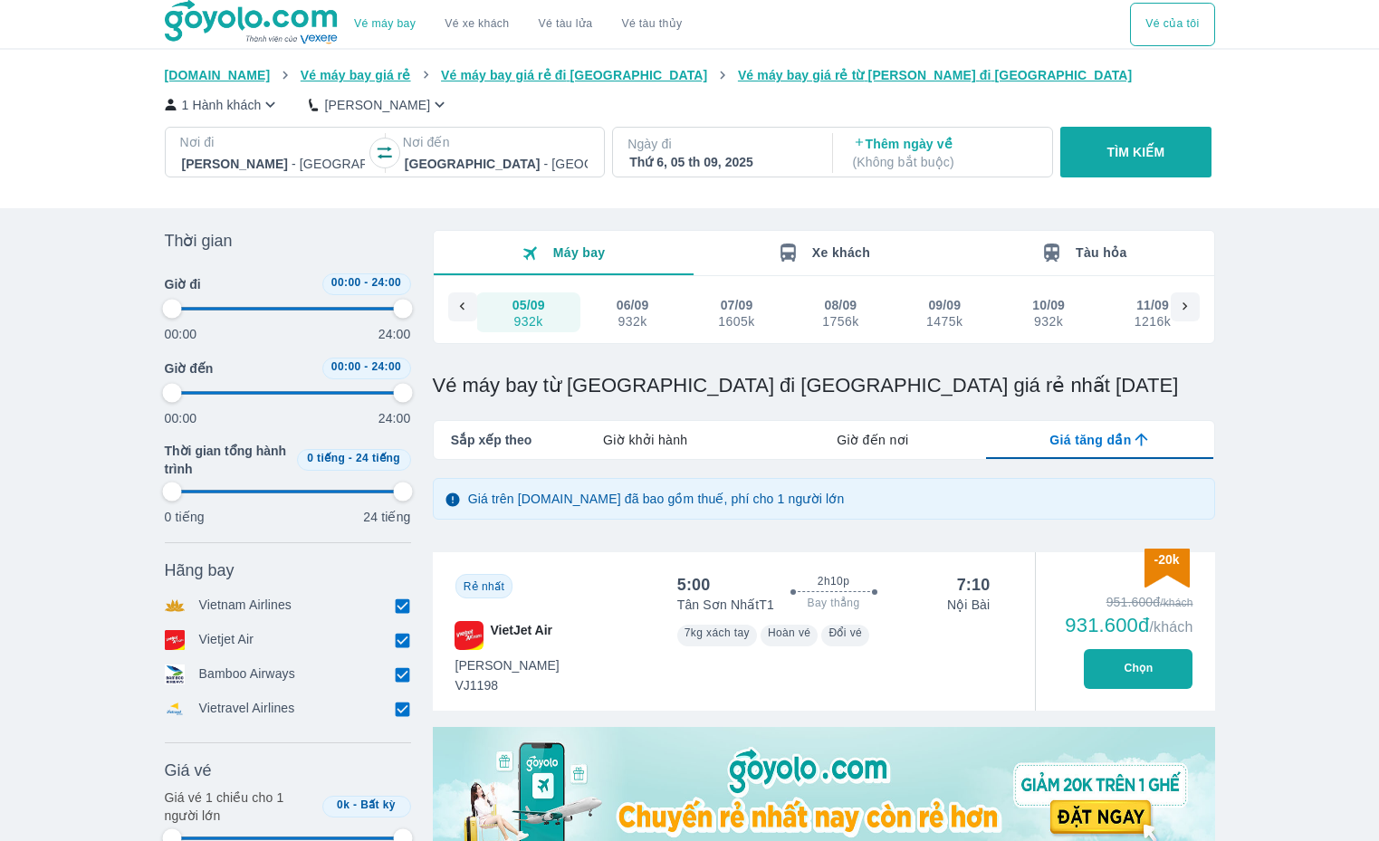
type input "97.9166666666667"
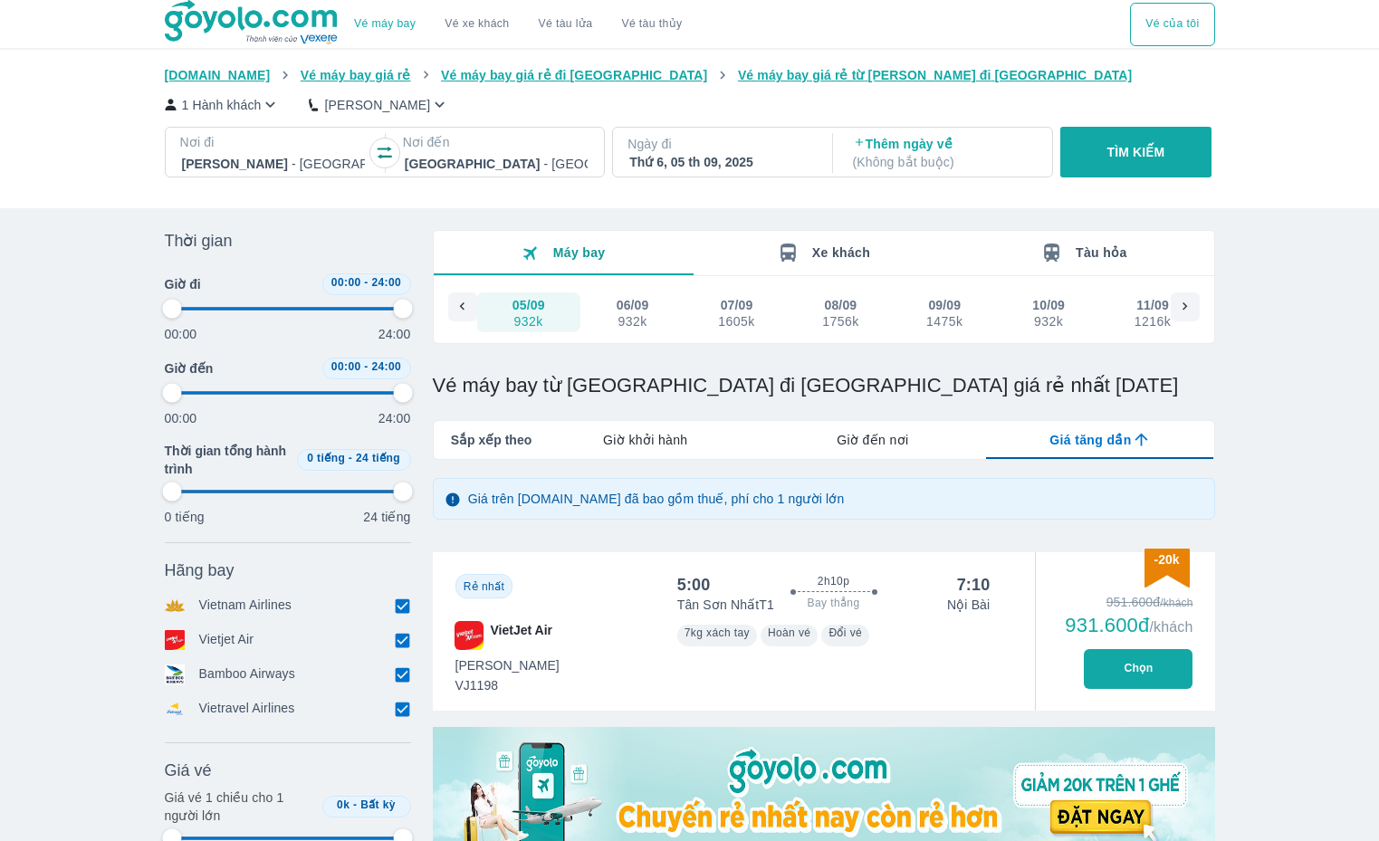
type input "97.9166666666667"
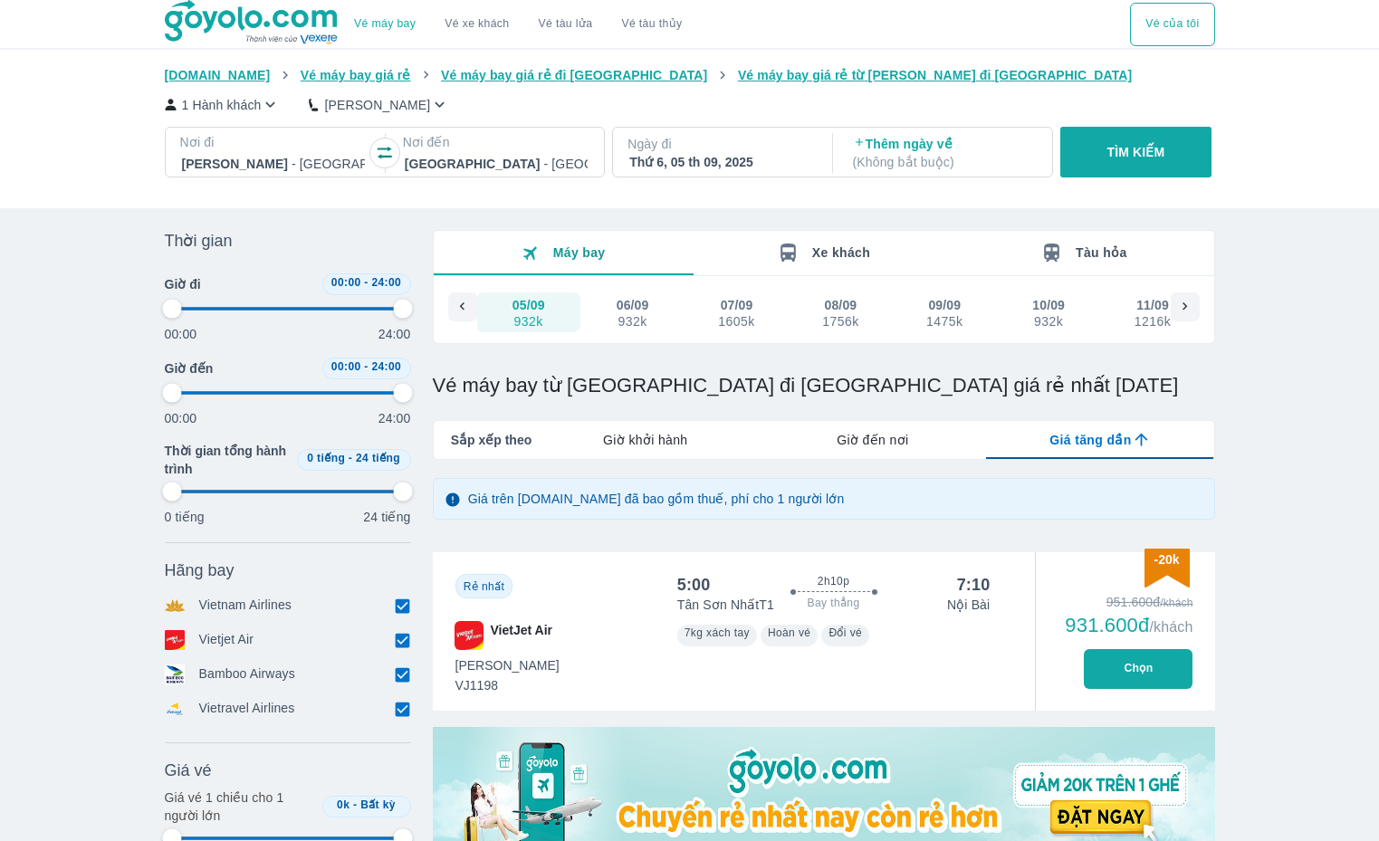
type input "97.9166666666667"
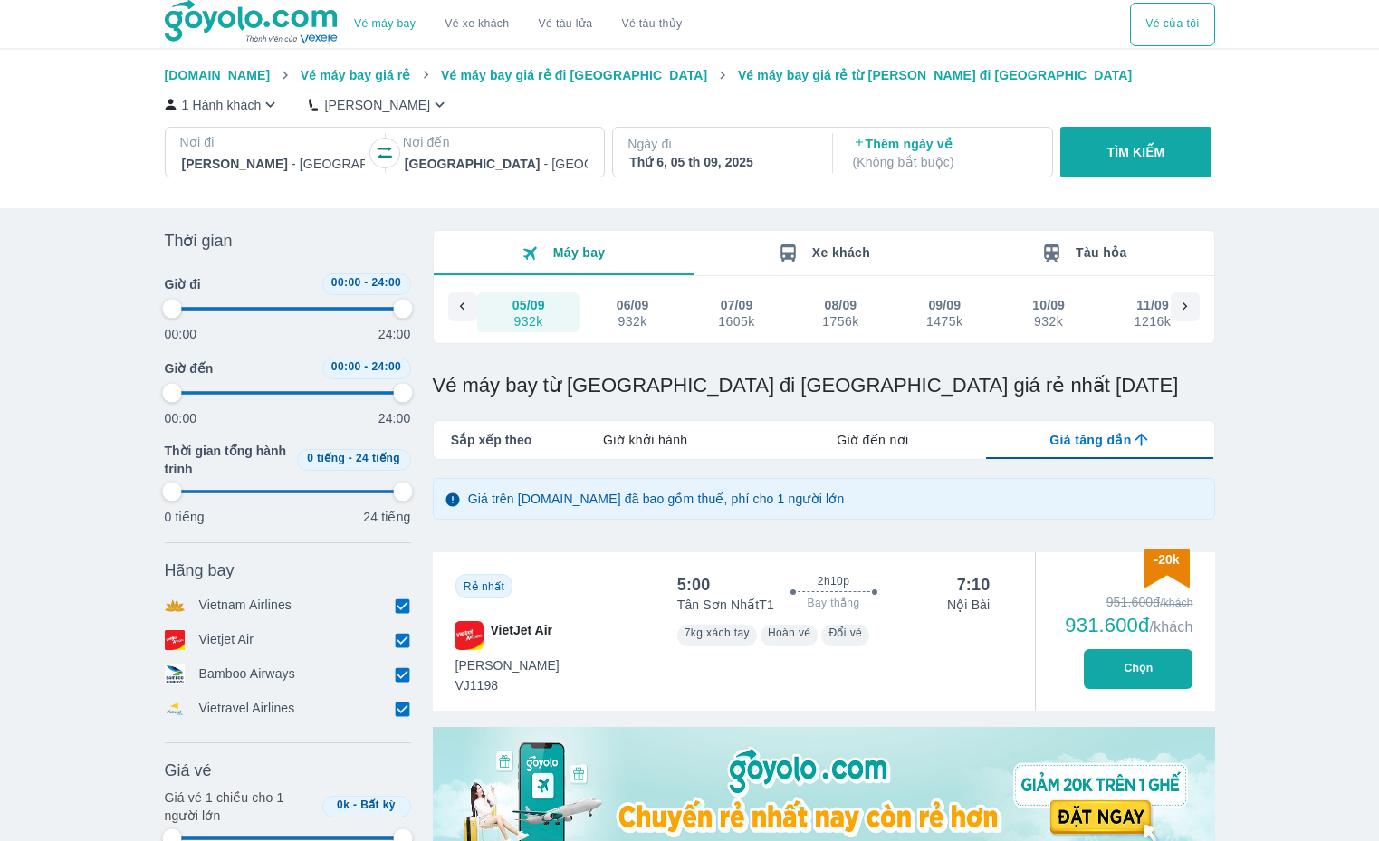
type input "97.9166666666667"
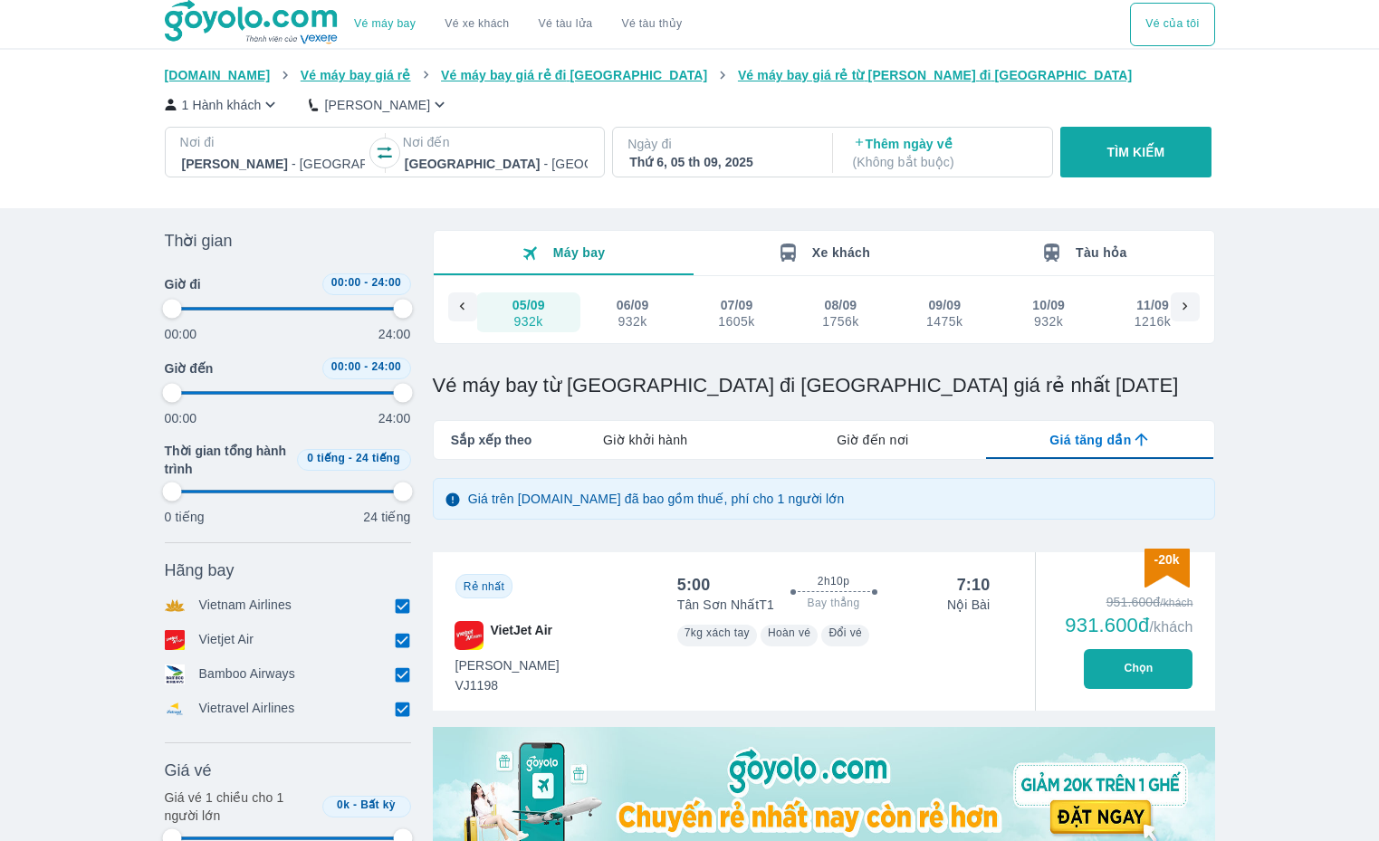
type input "97.9166666666667"
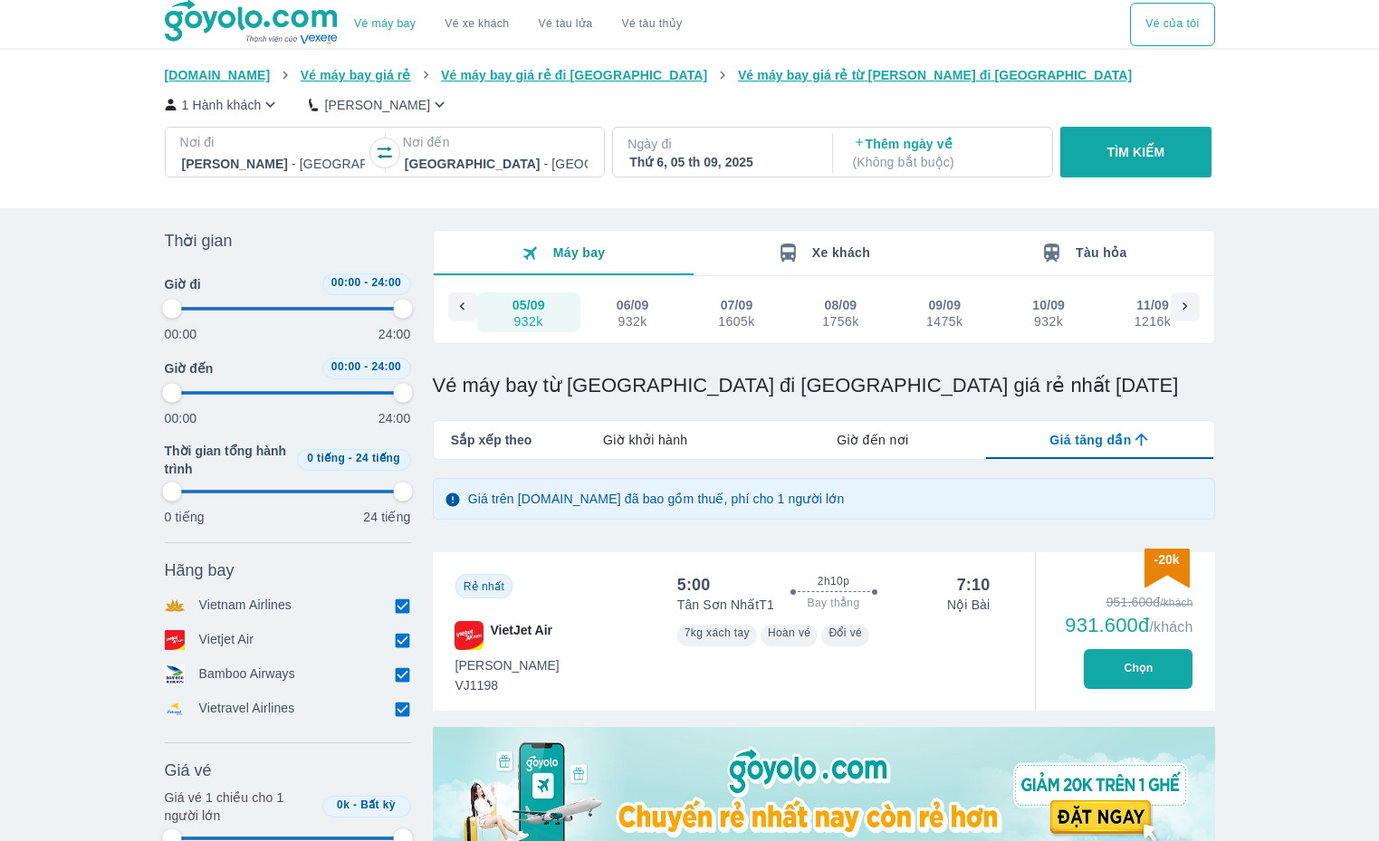
type input "97.9166666666667"
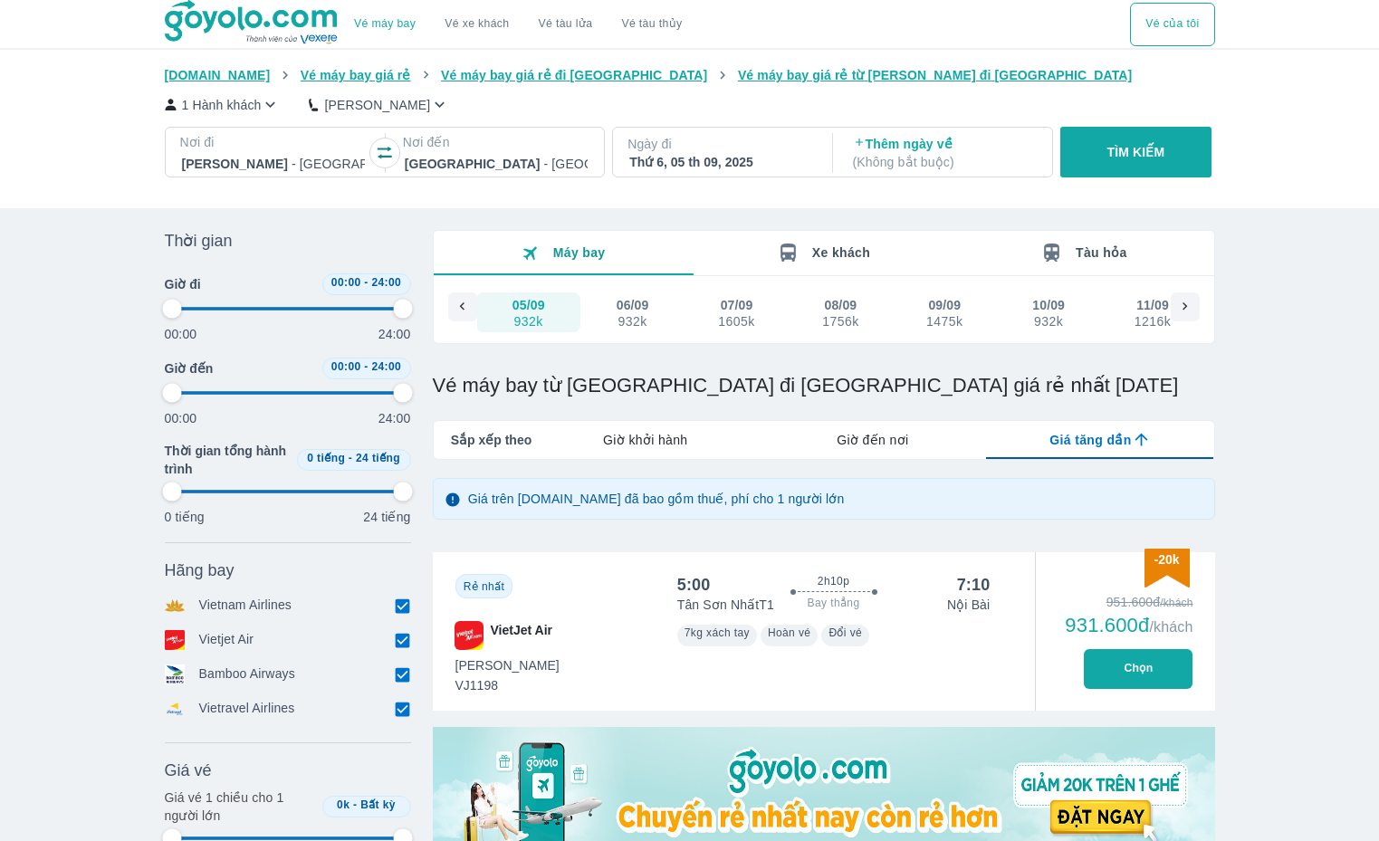
type input "97.9166666666667"
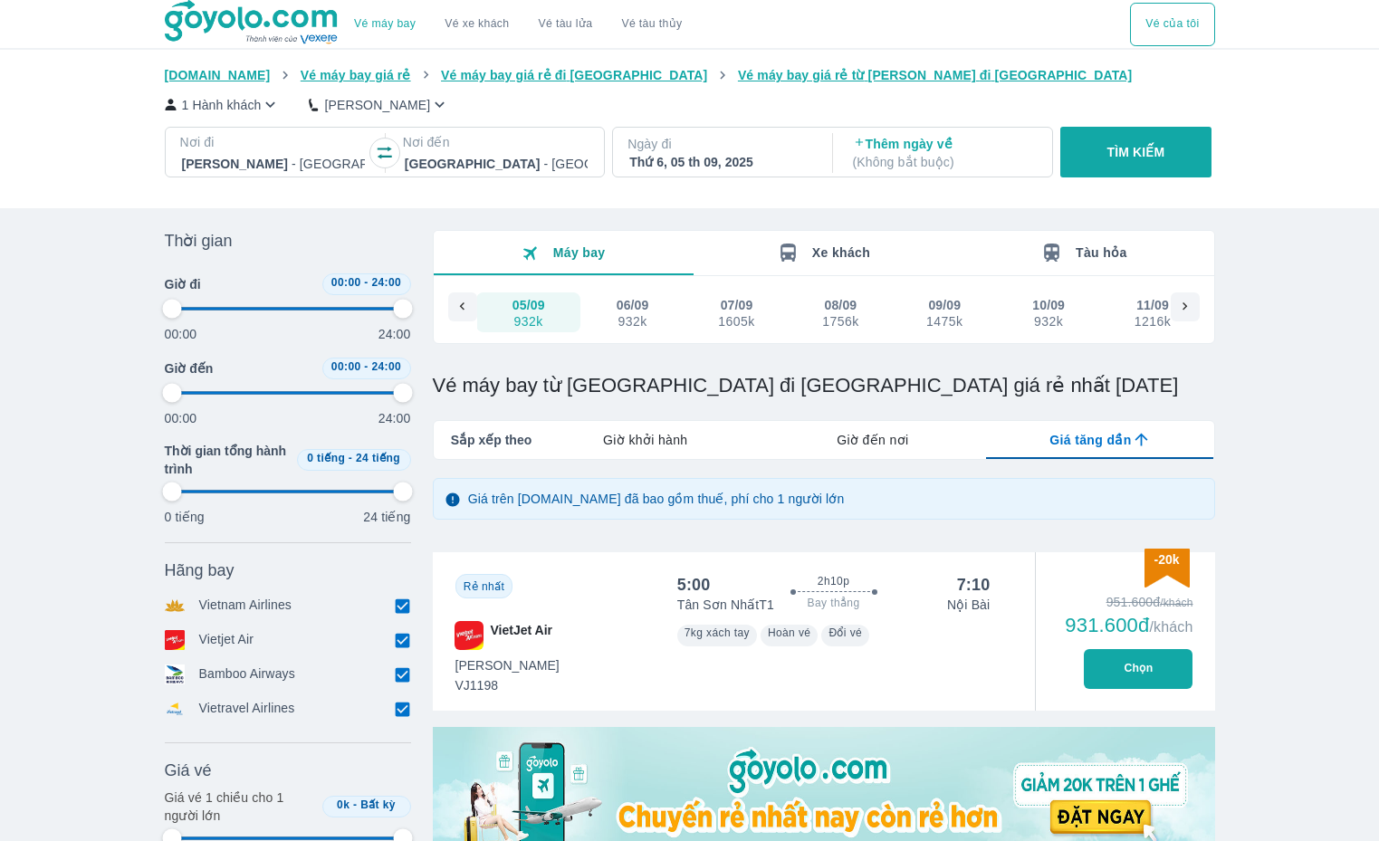
type input "97.9166666666667"
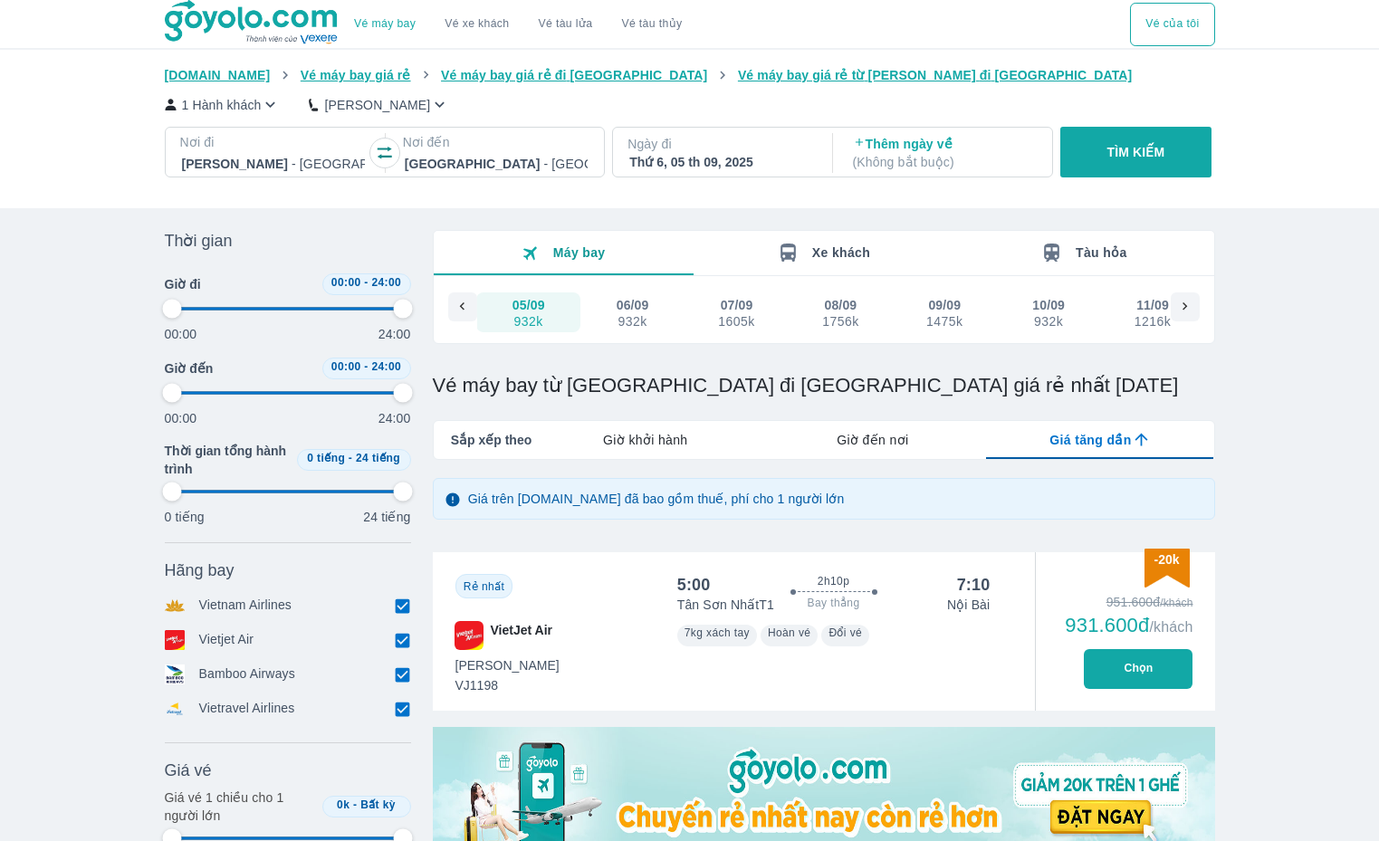
type input "97.9166666666667"
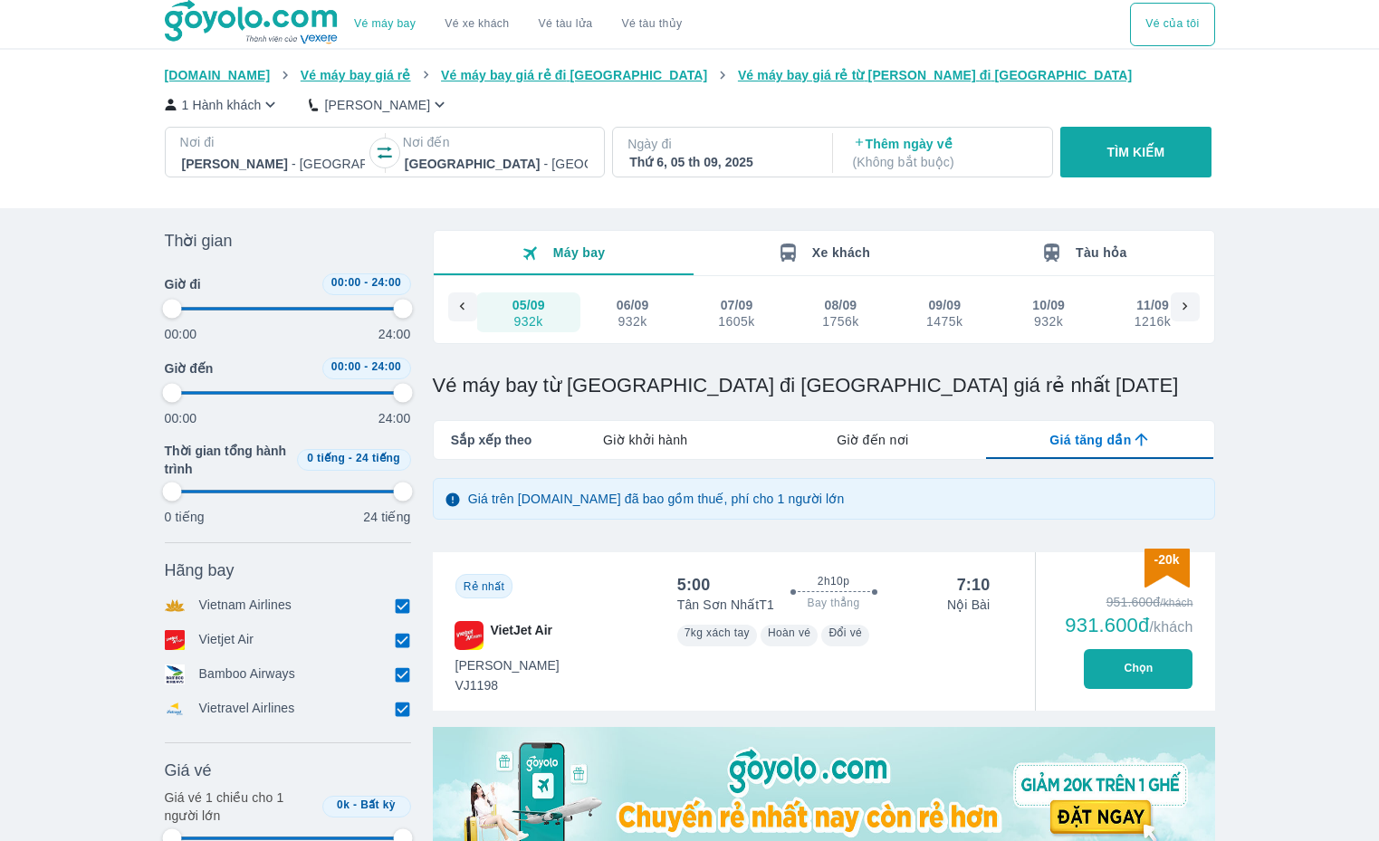
type input "97.9166666666667"
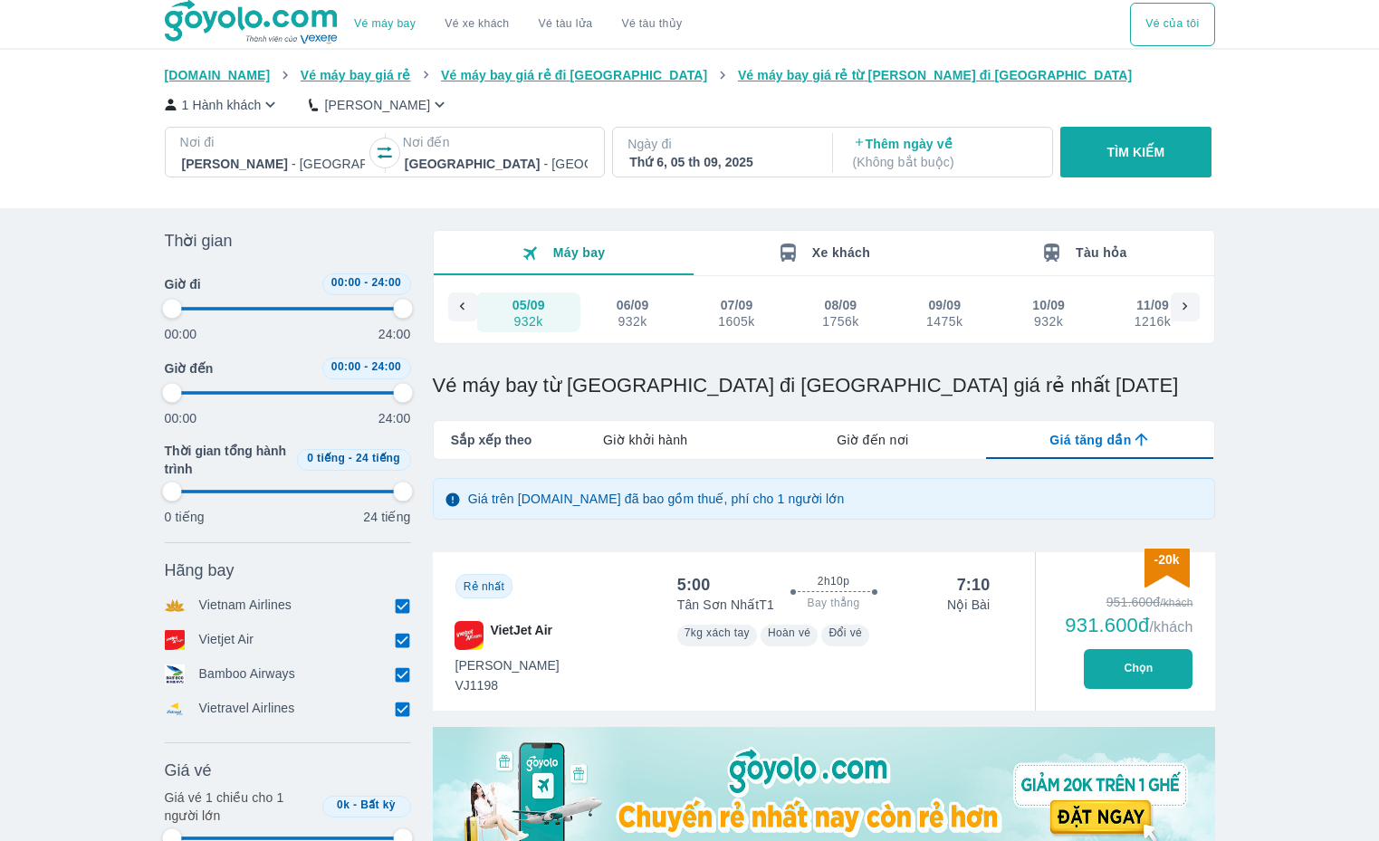
type input "97.9166666666667"
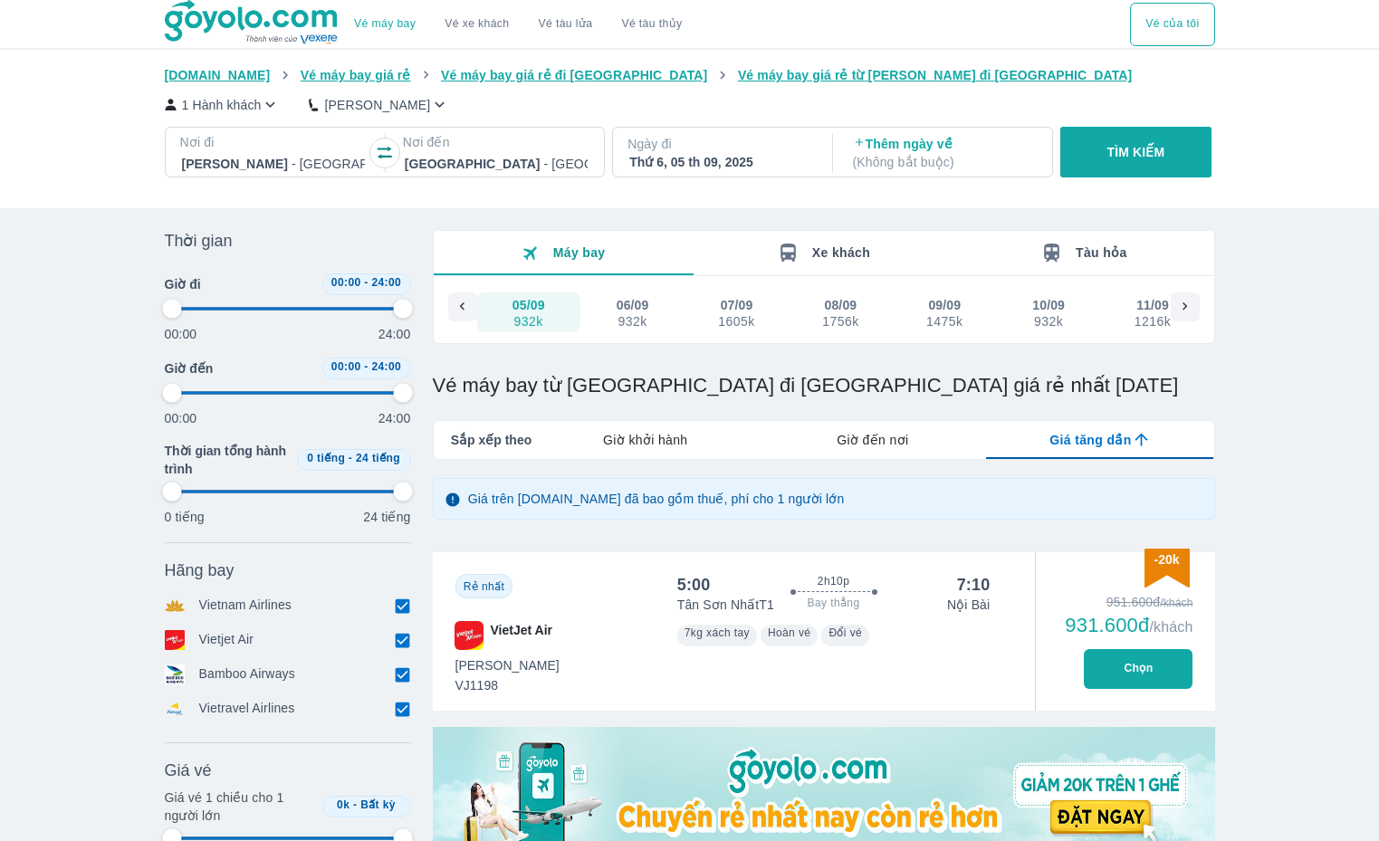
type input "97.9166666666667"
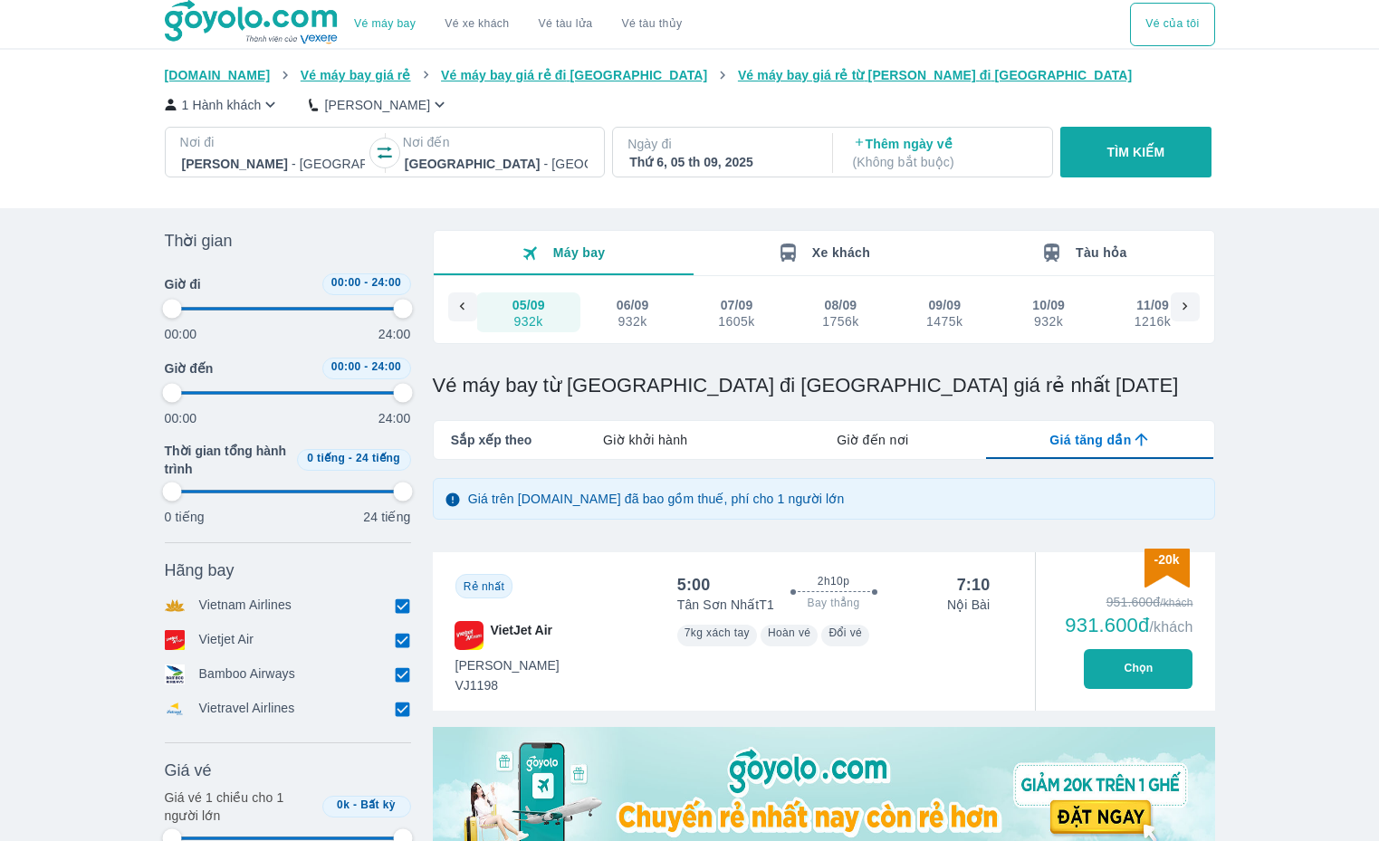
type input "97.9166666666667"
click at [283, 158] on div at bounding box center [273, 164] width 183 height 22
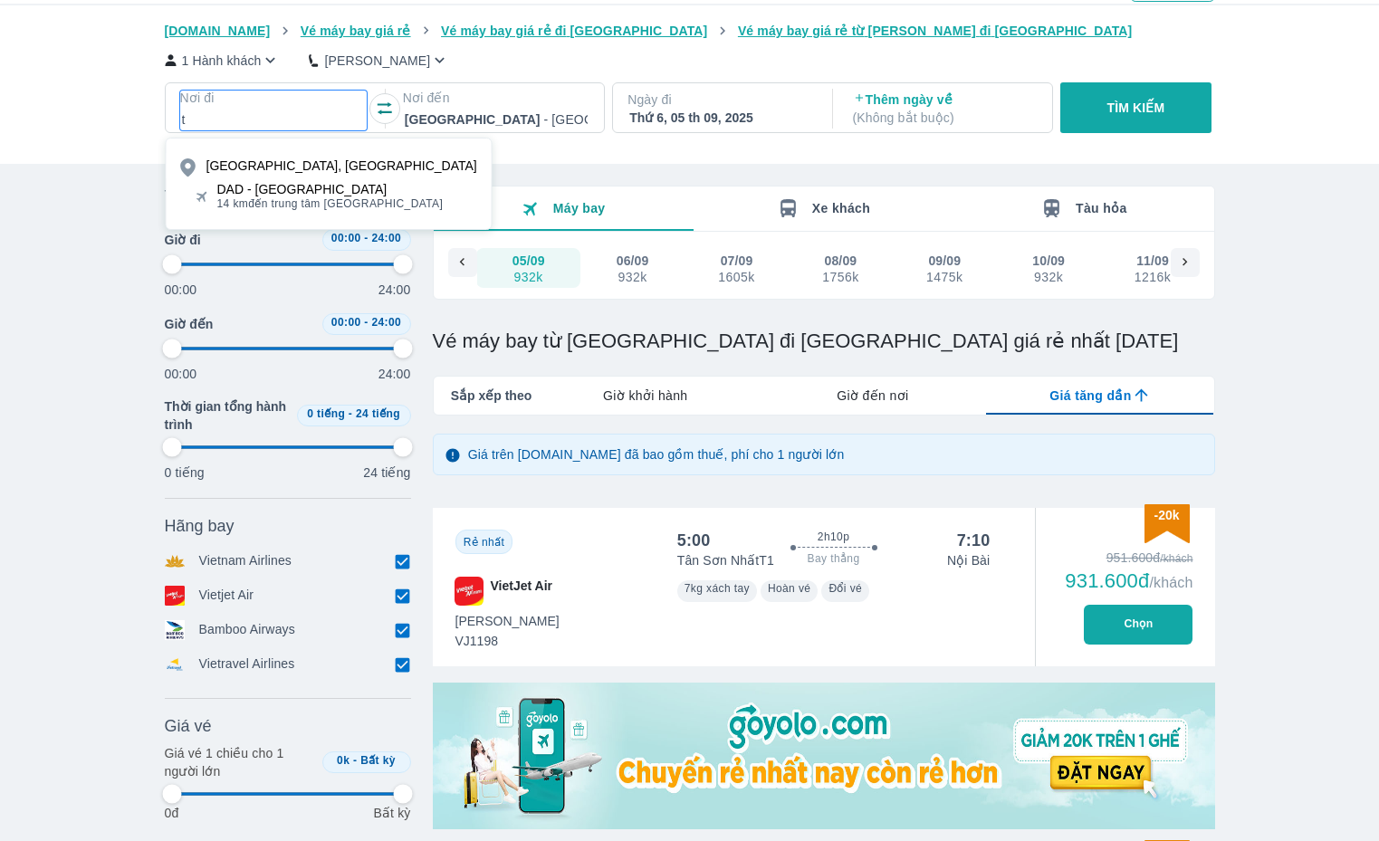
scroll to position [104, 0]
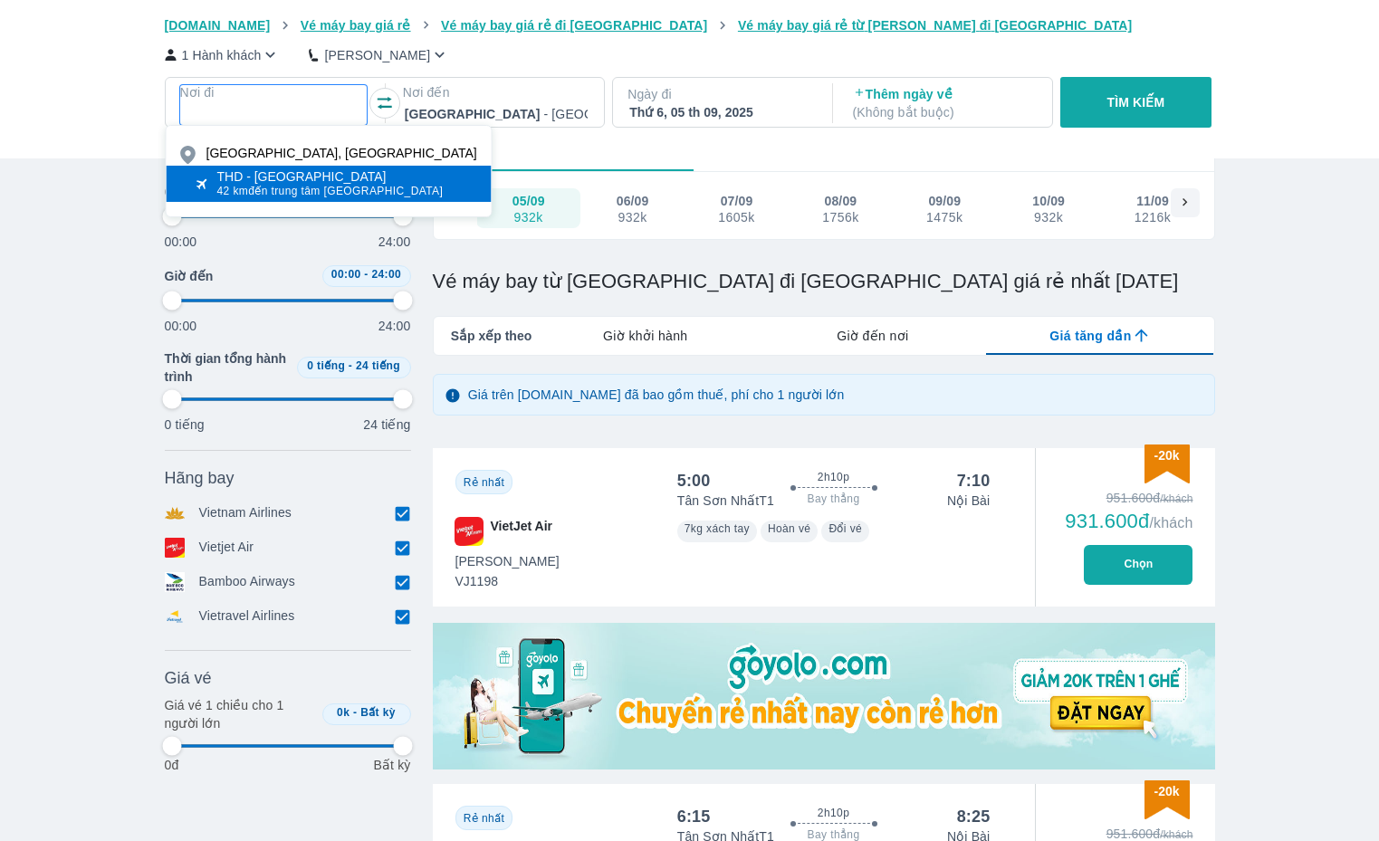
click at [314, 177] on div "THD - [GEOGRAPHIC_DATA]" at bounding box center [330, 176] width 226 height 14
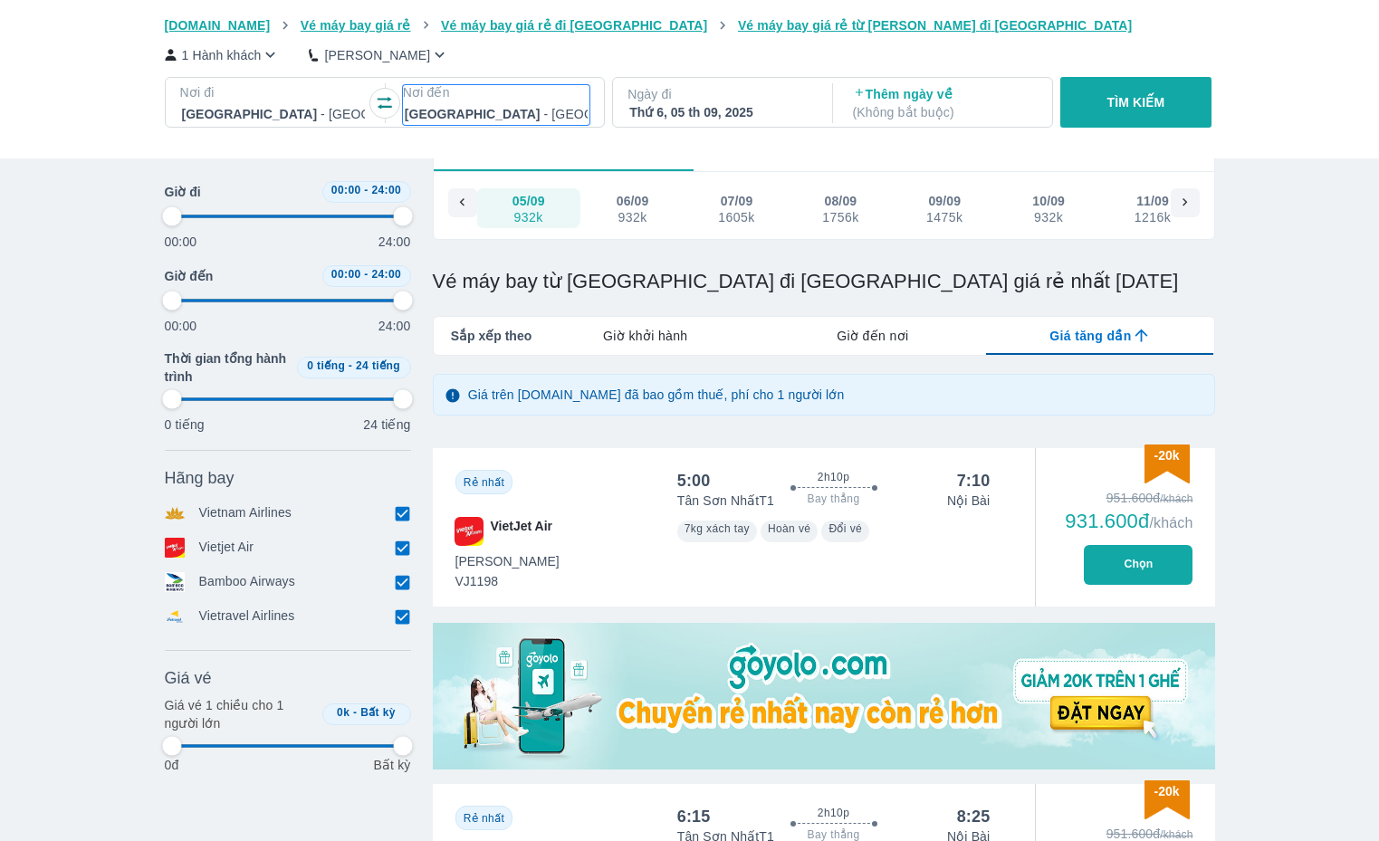
click at [446, 108] on div at bounding box center [496, 114] width 183 height 22
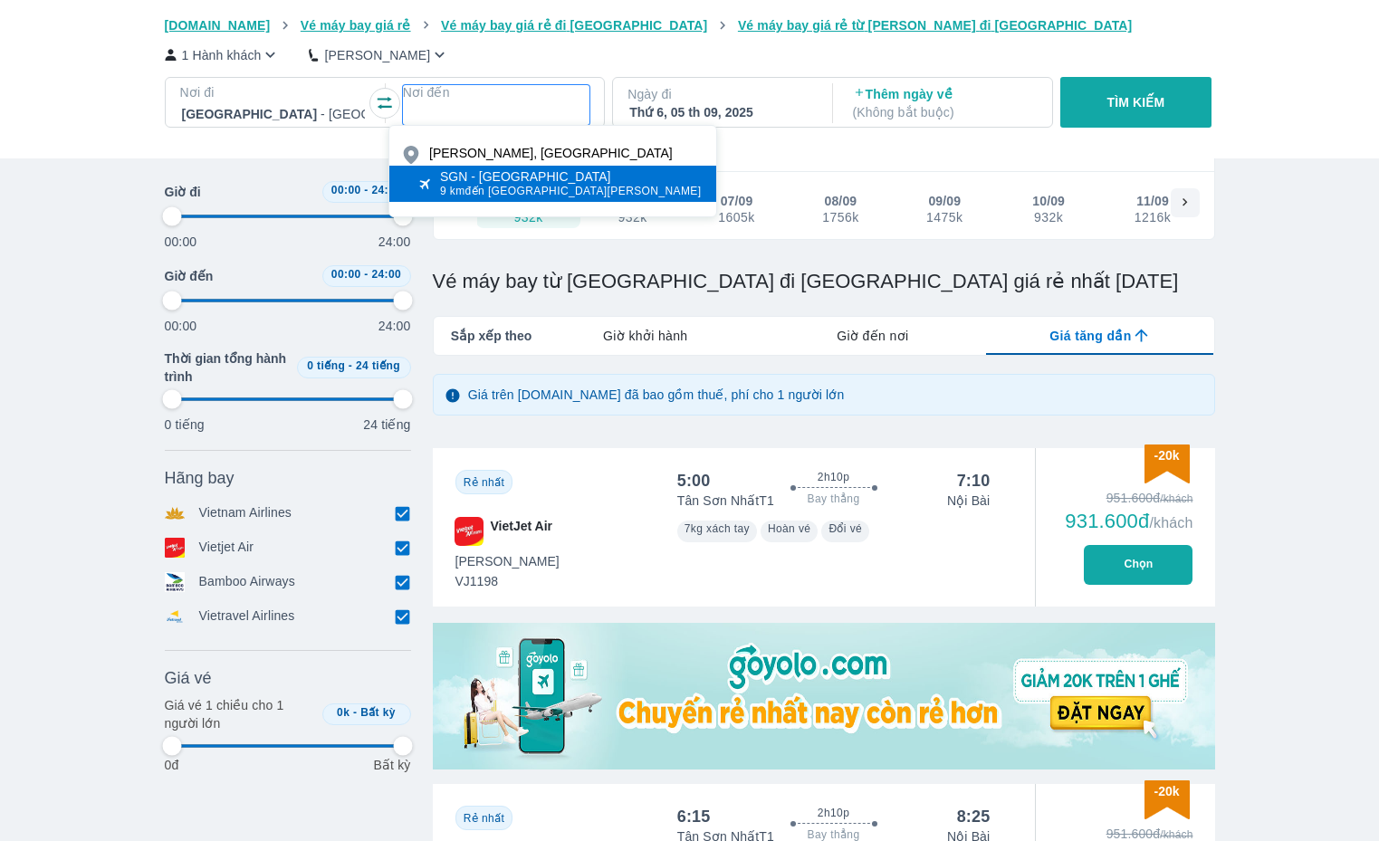
click at [464, 174] on div "SGN - [GEOGRAPHIC_DATA]" at bounding box center [571, 176] width 262 height 14
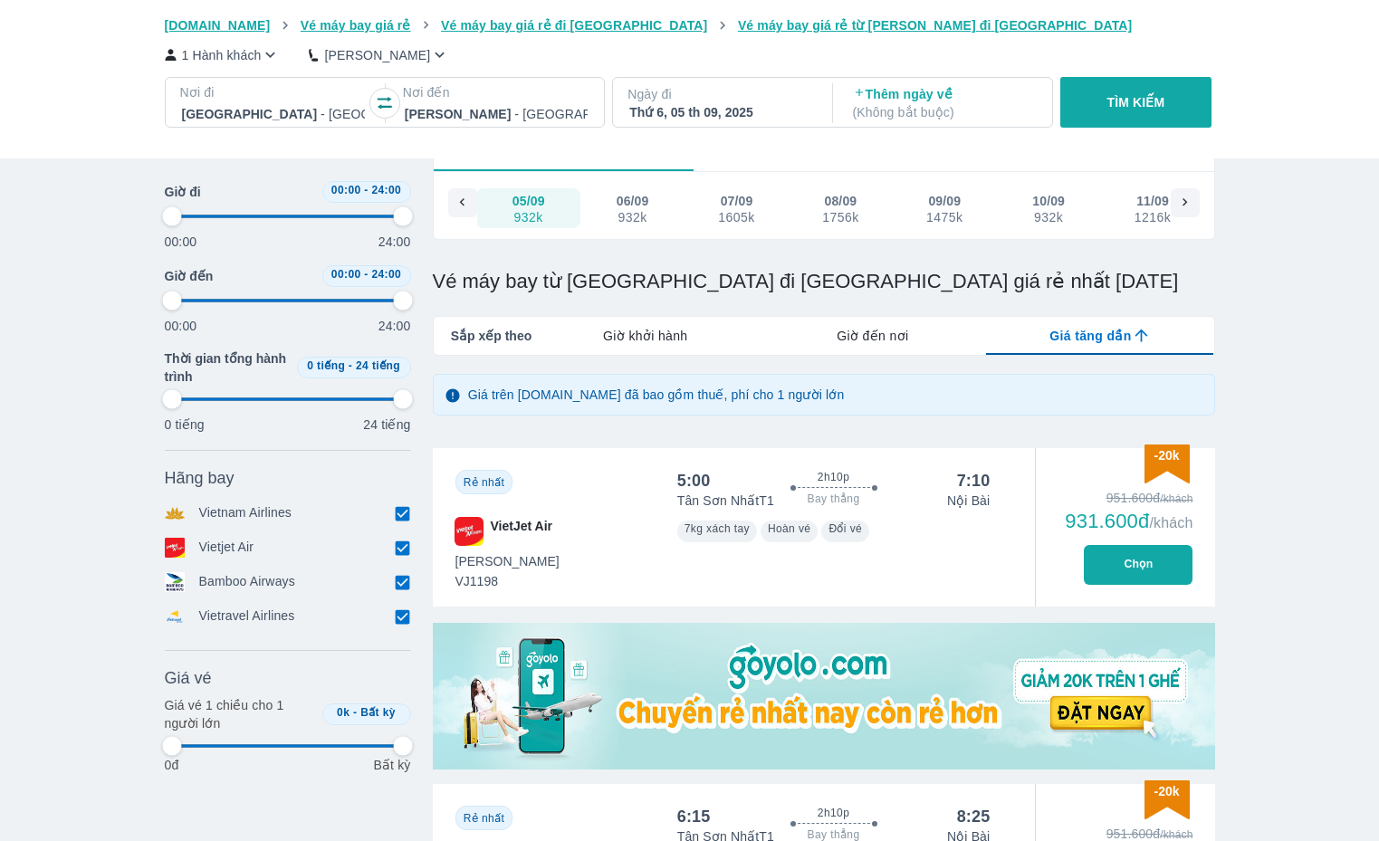
click at [727, 120] on div "Thứ 6, 05 th 09, 2025" at bounding box center [720, 112] width 183 height 18
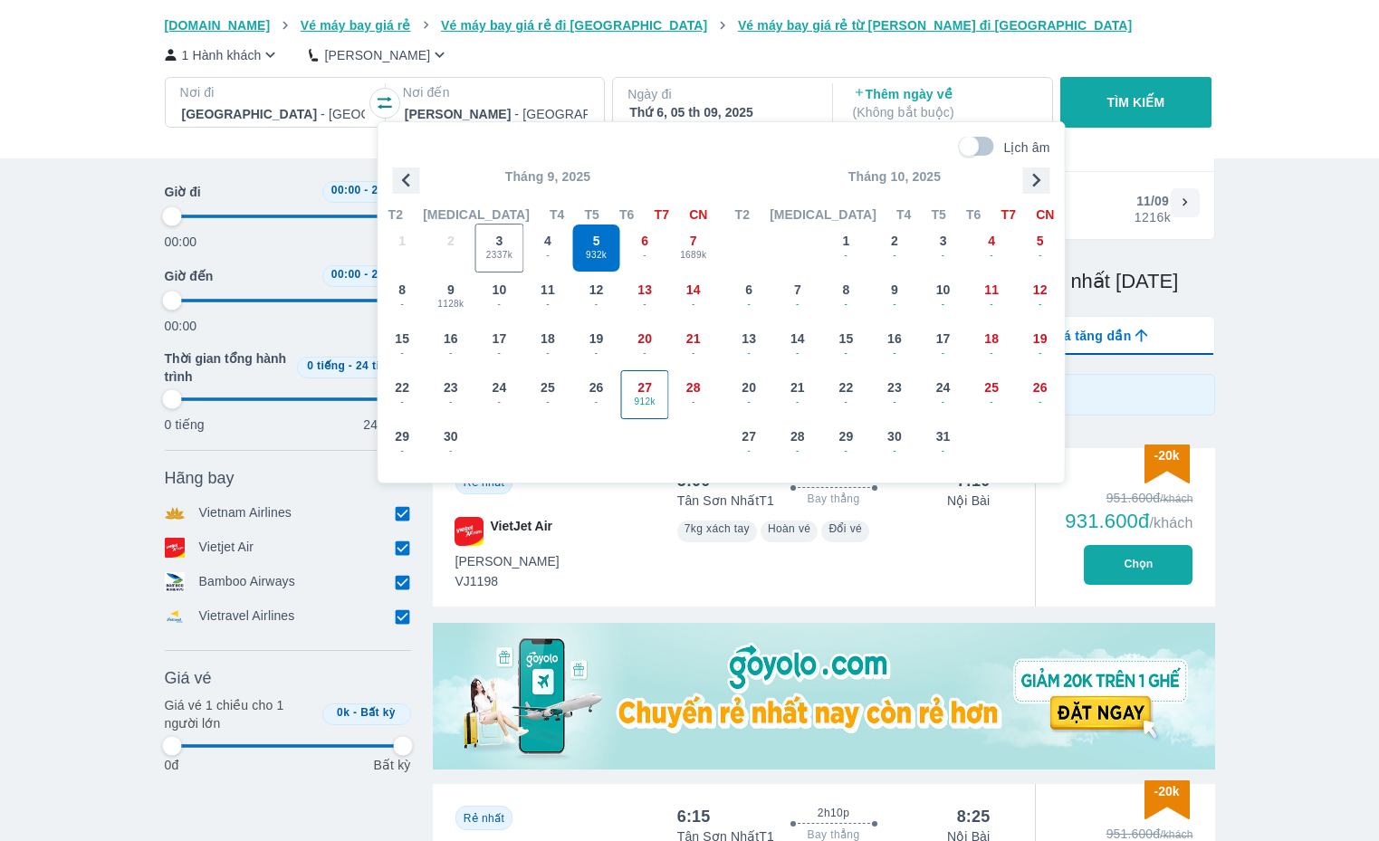
click at [644, 389] on span "27" at bounding box center [644, 387] width 14 height 18
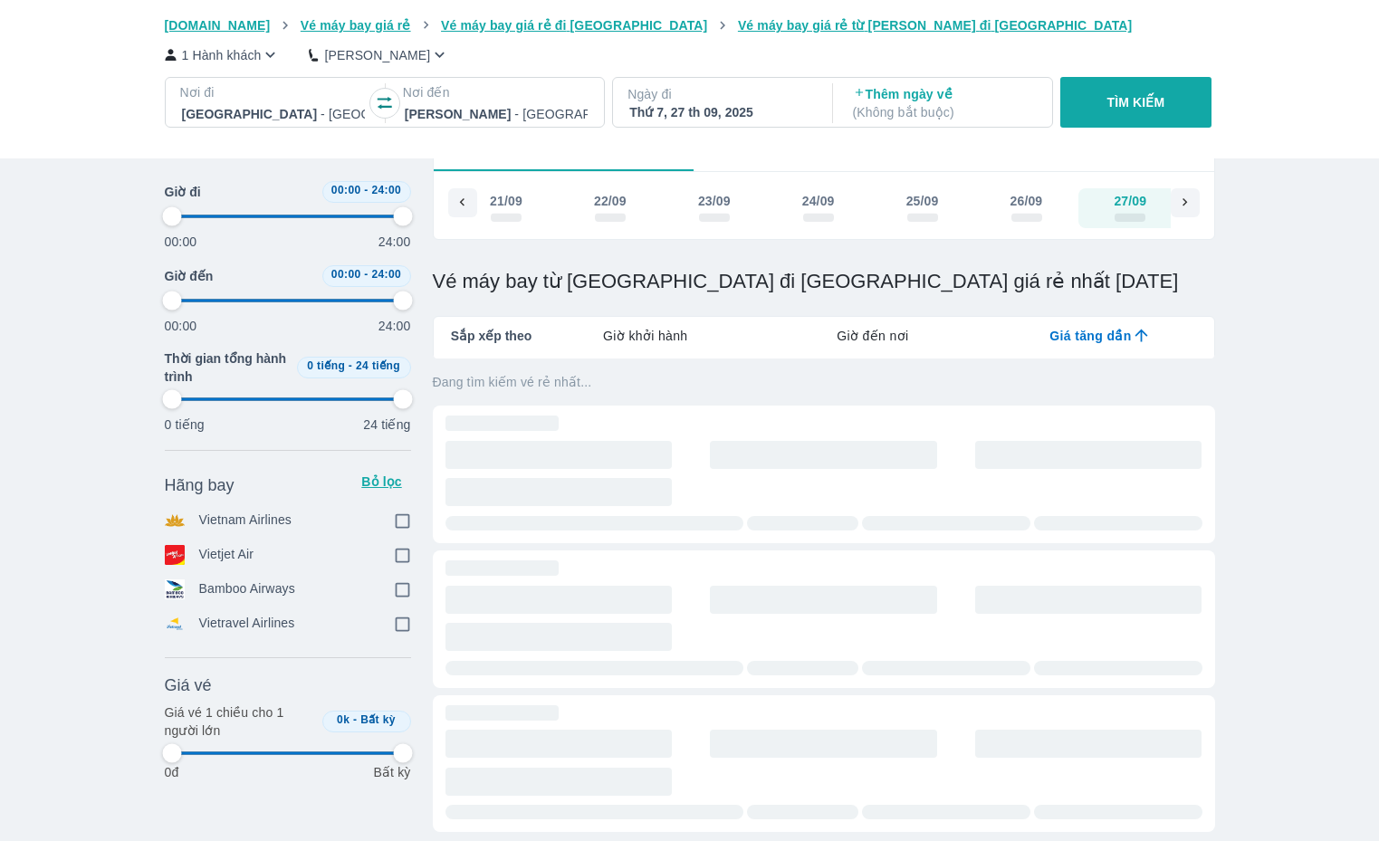
scroll to position [0, 1907]
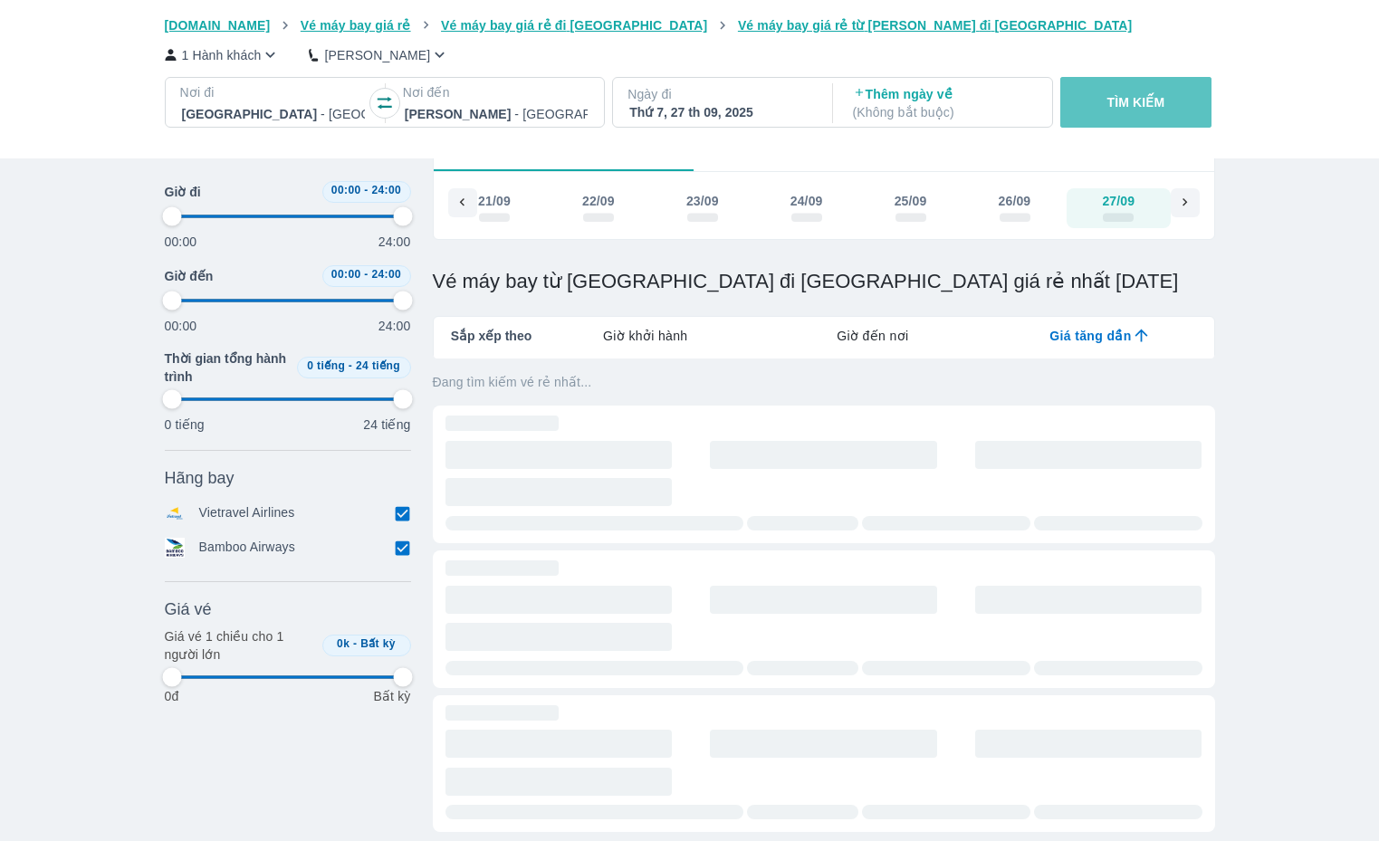
click at [1144, 96] on p "TÌM KIẾM" at bounding box center [1136, 102] width 58 height 18
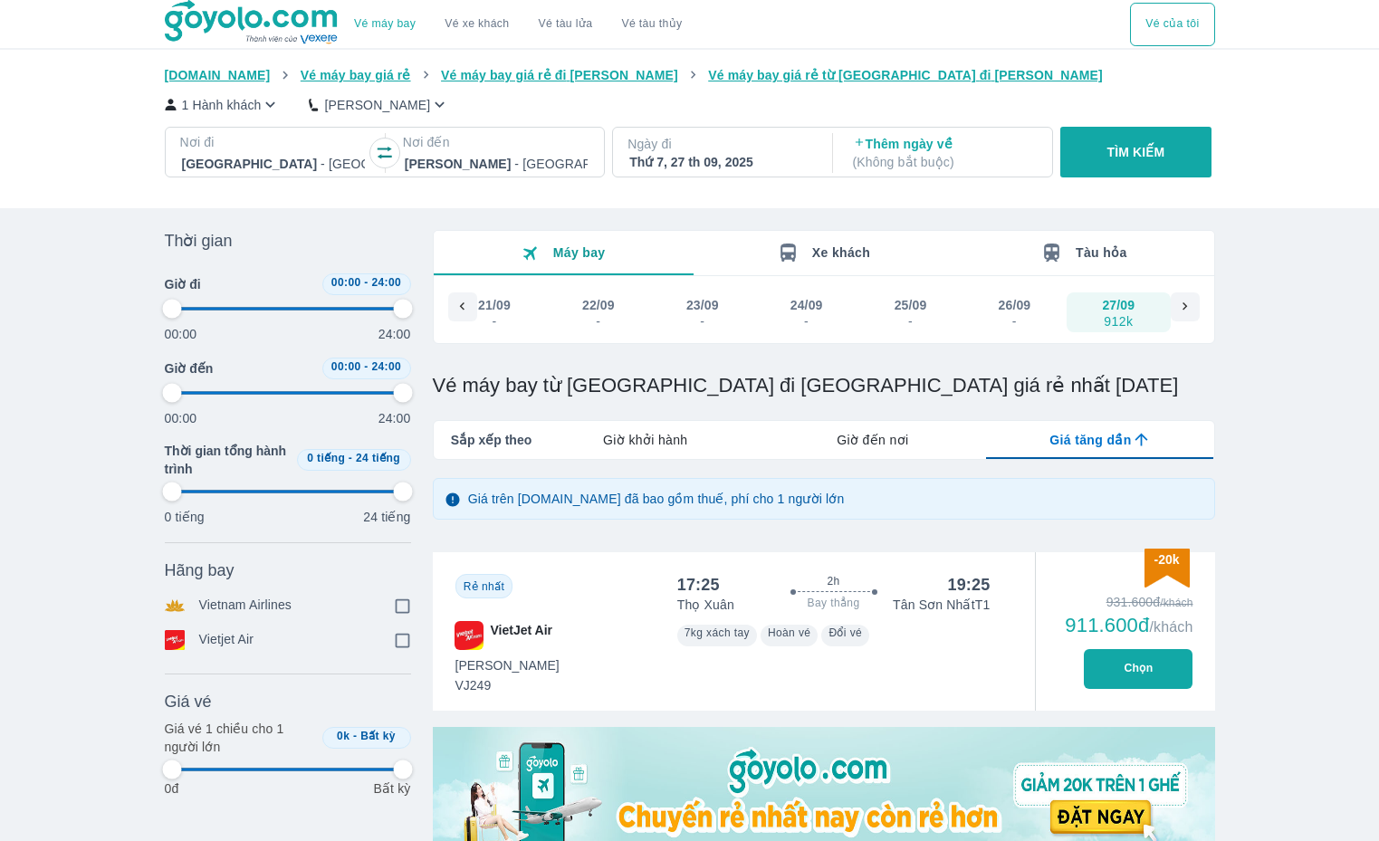
click at [1015, 314] on div "-" at bounding box center [1015, 321] width 31 height 14
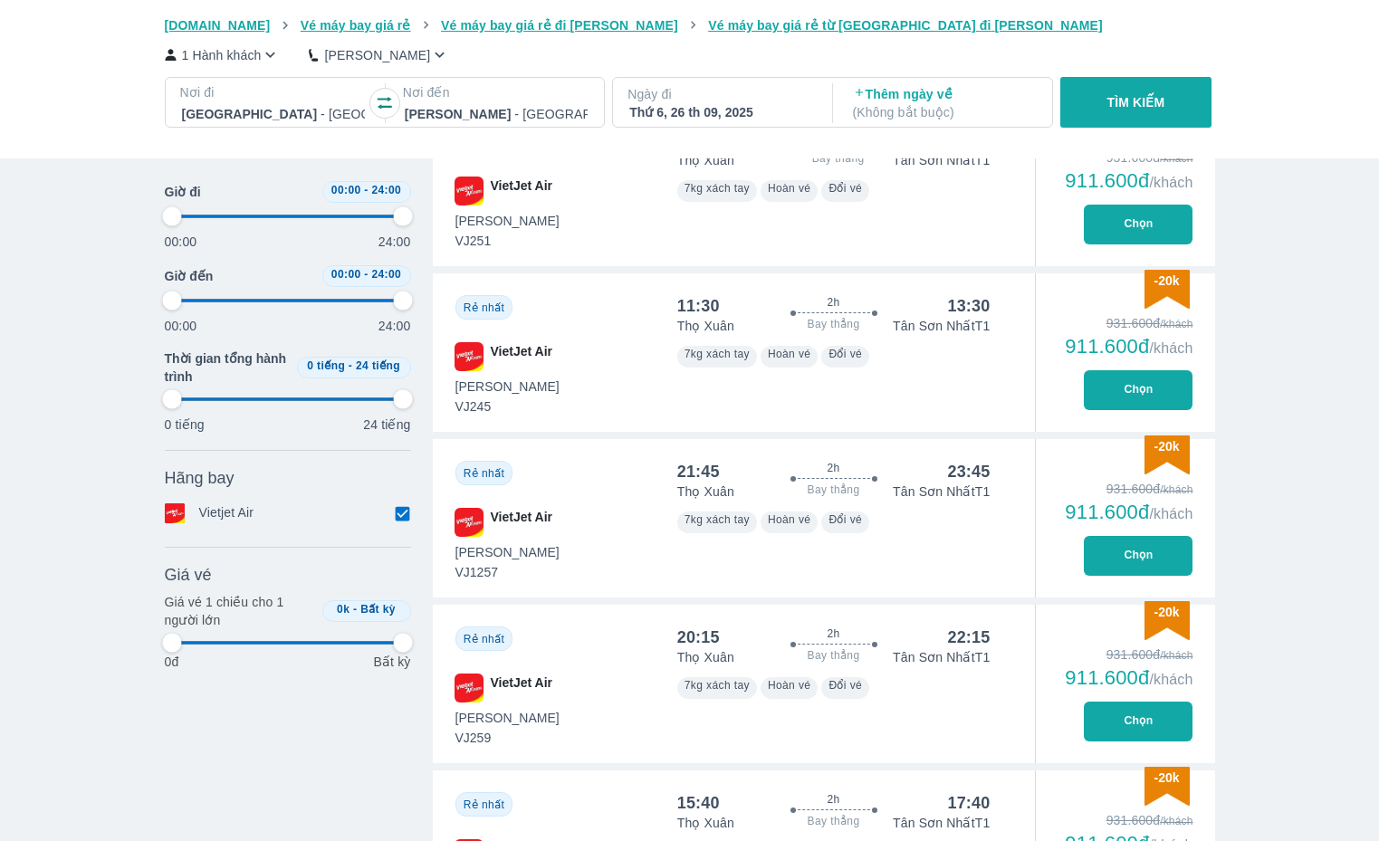
scroll to position [783, 0]
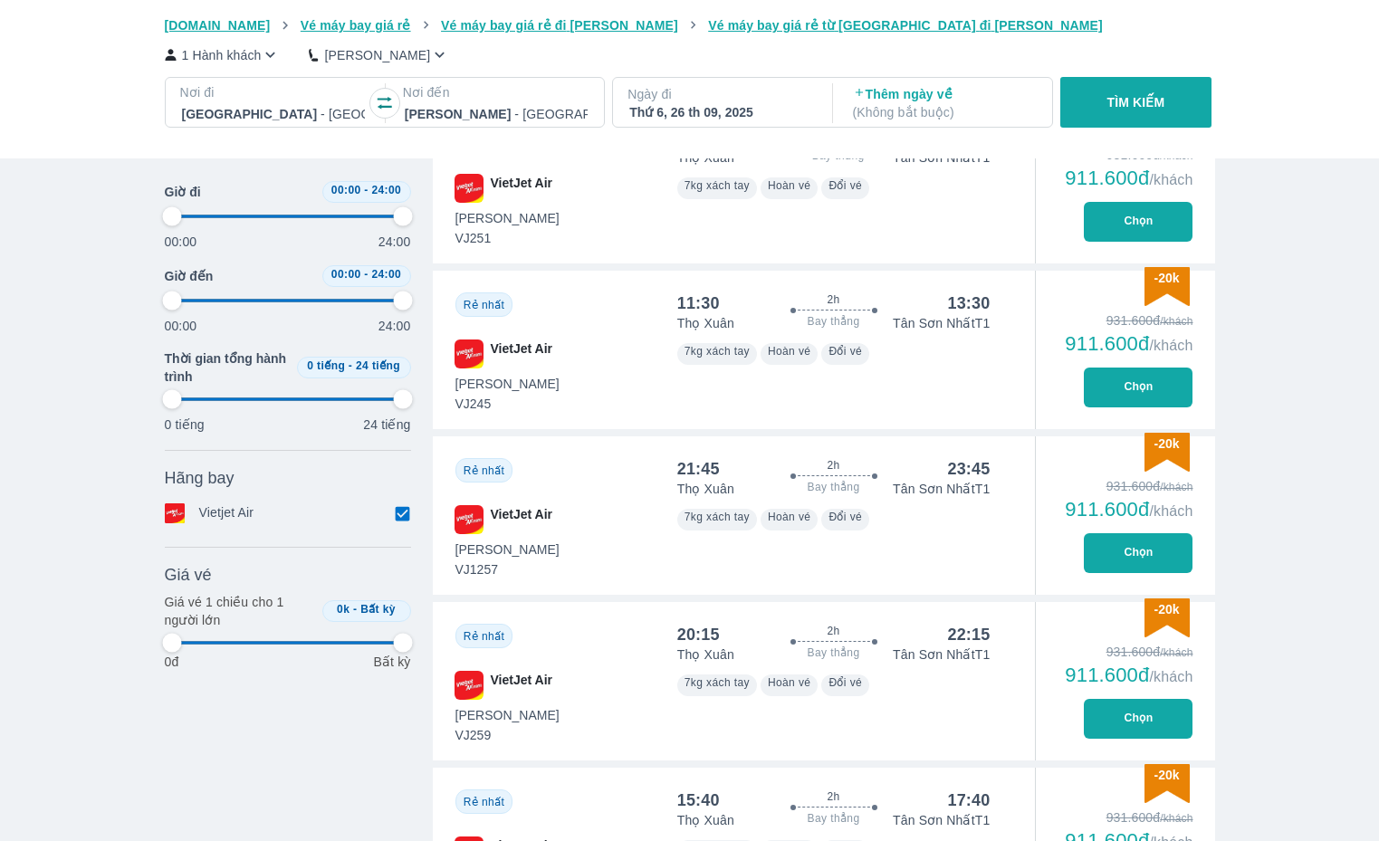
click at [1154, 396] on button "Chọn" at bounding box center [1138, 388] width 109 height 40
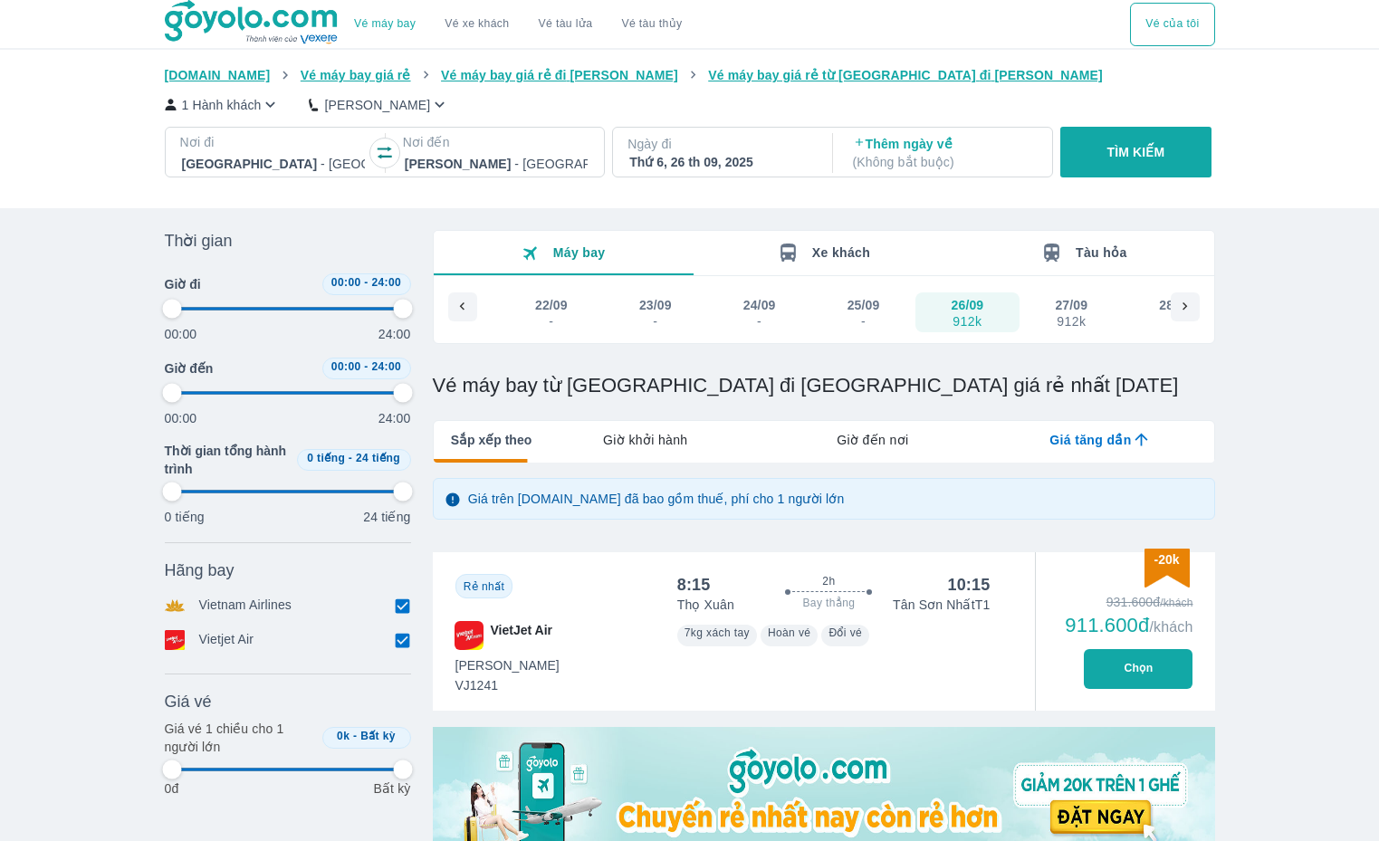
click at [260, 133] on p "Nơi đi" at bounding box center [273, 142] width 187 height 18
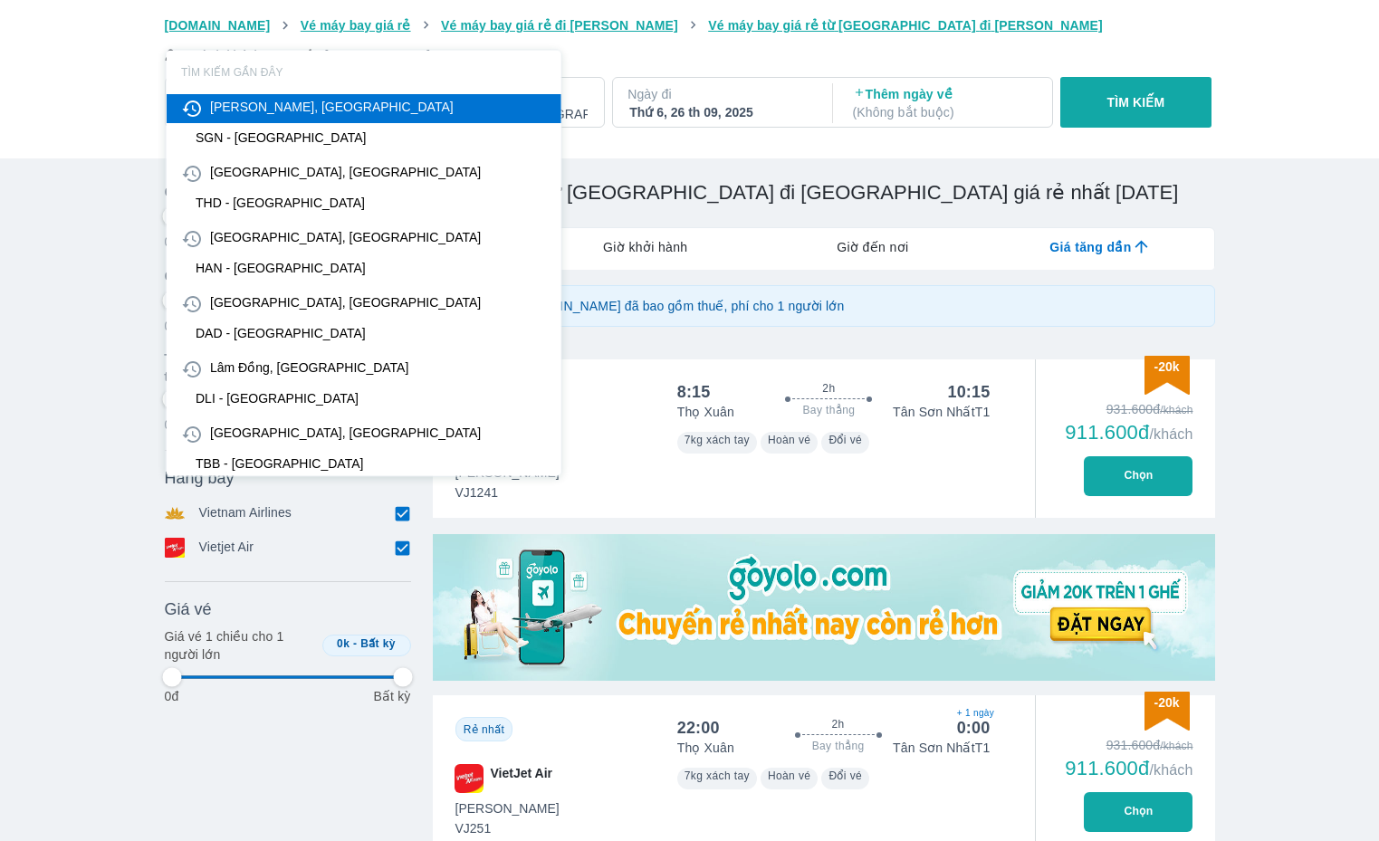
scroll to position [104, 0]
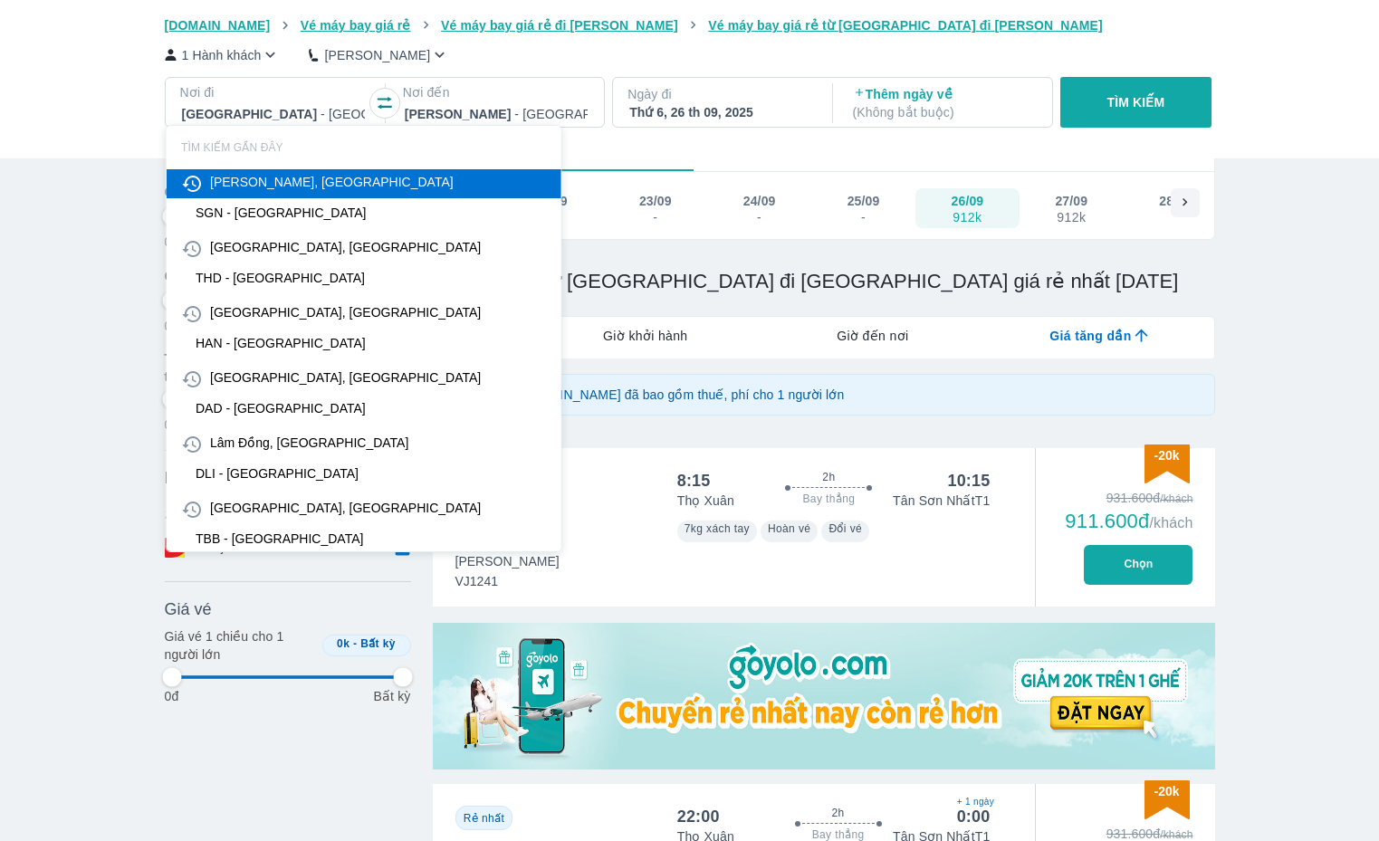
click at [259, 66] on div "1 Hành khách Phổ Thông Nơi đi [GEOGRAPHIC_DATA] - [GEOGRAPHIC_DATA] đến [GEOGRA…" at bounding box center [690, 88] width 1050 height 108
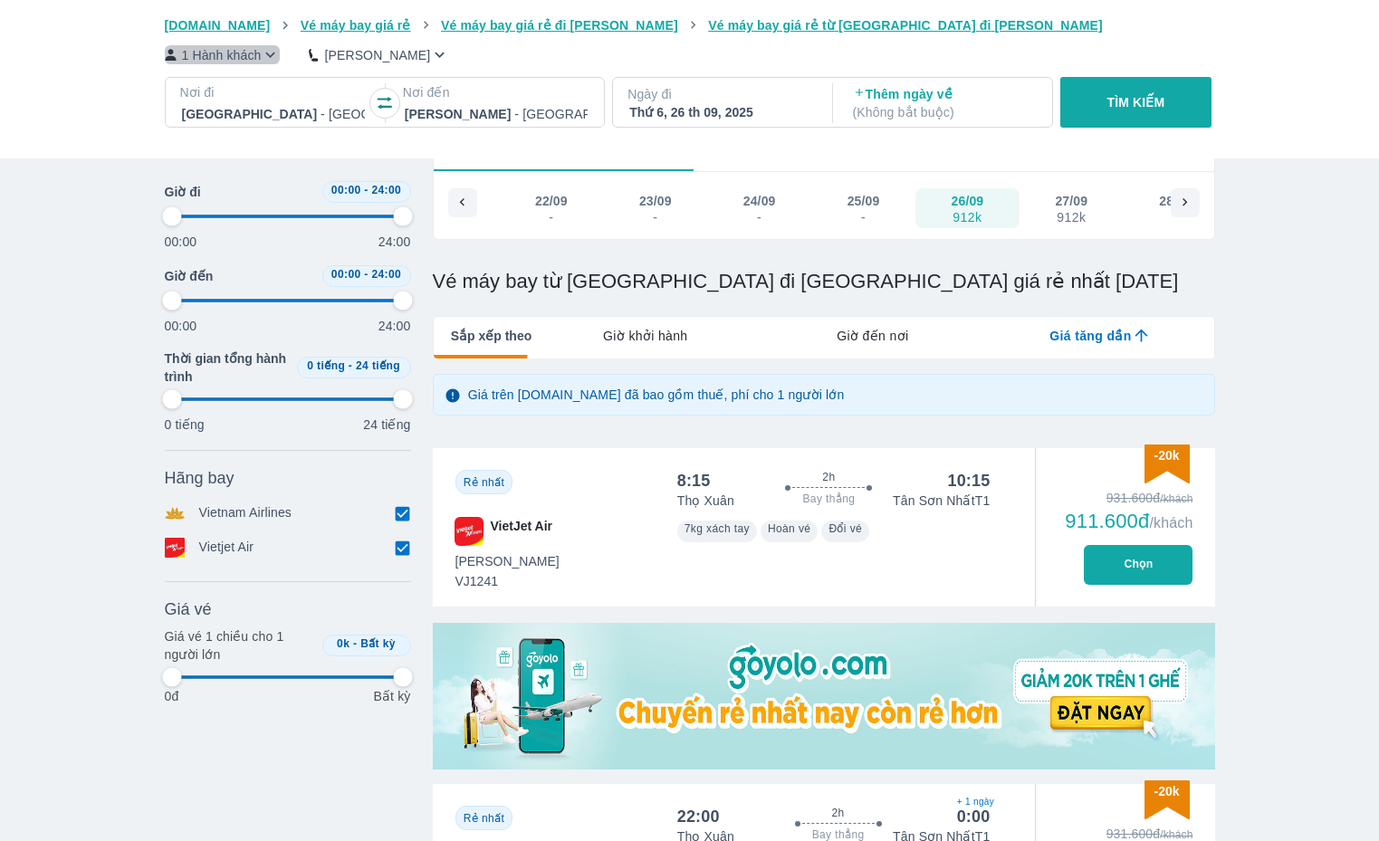
click at [263, 57] on icon "button" at bounding box center [270, 54] width 19 height 19
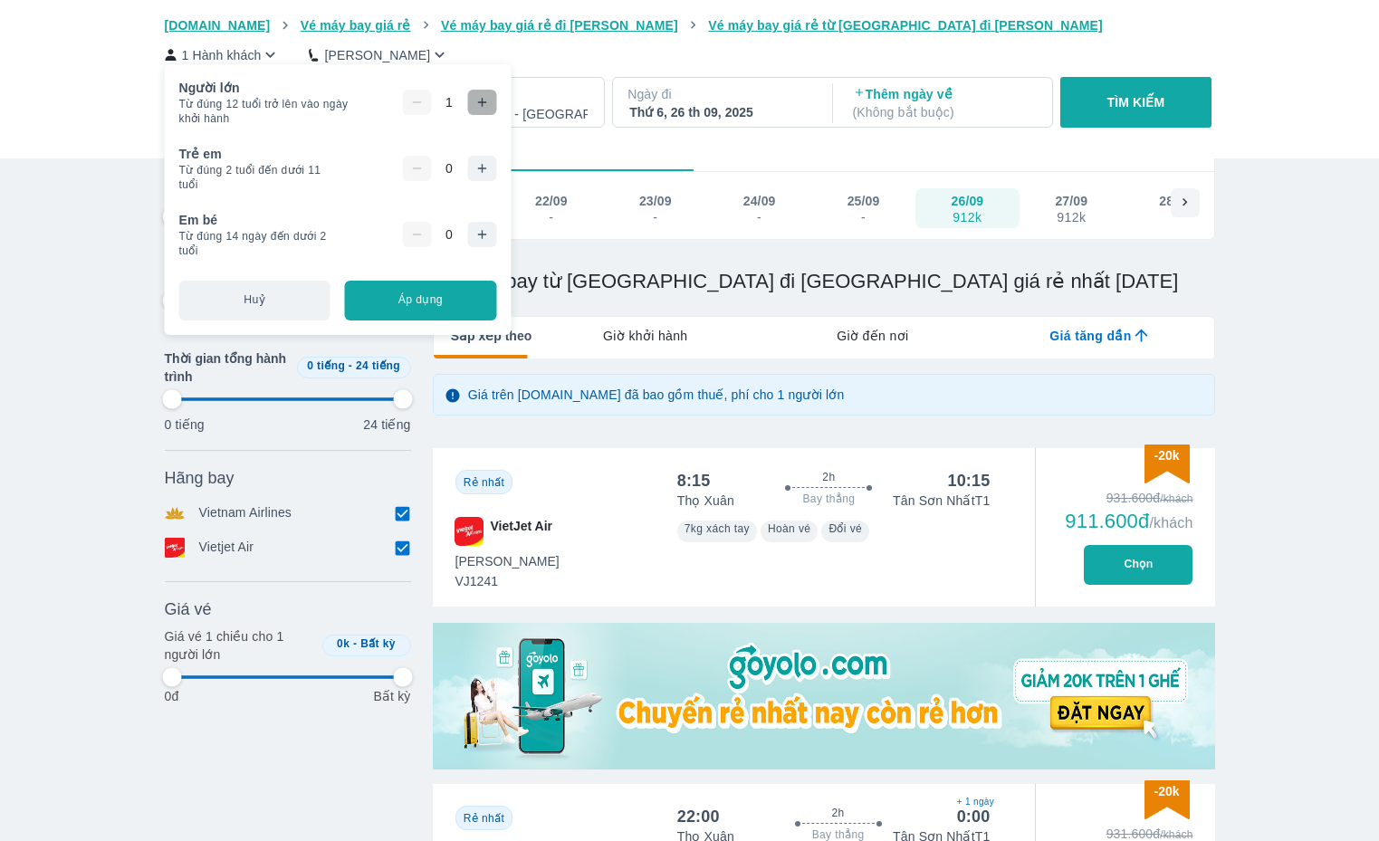
click at [496, 100] on button "button" at bounding box center [481, 102] width 29 height 25
click at [483, 234] on icon "button" at bounding box center [481, 234] width 14 height 14
click at [464, 299] on button "Áp dụng" at bounding box center [420, 301] width 151 height 40
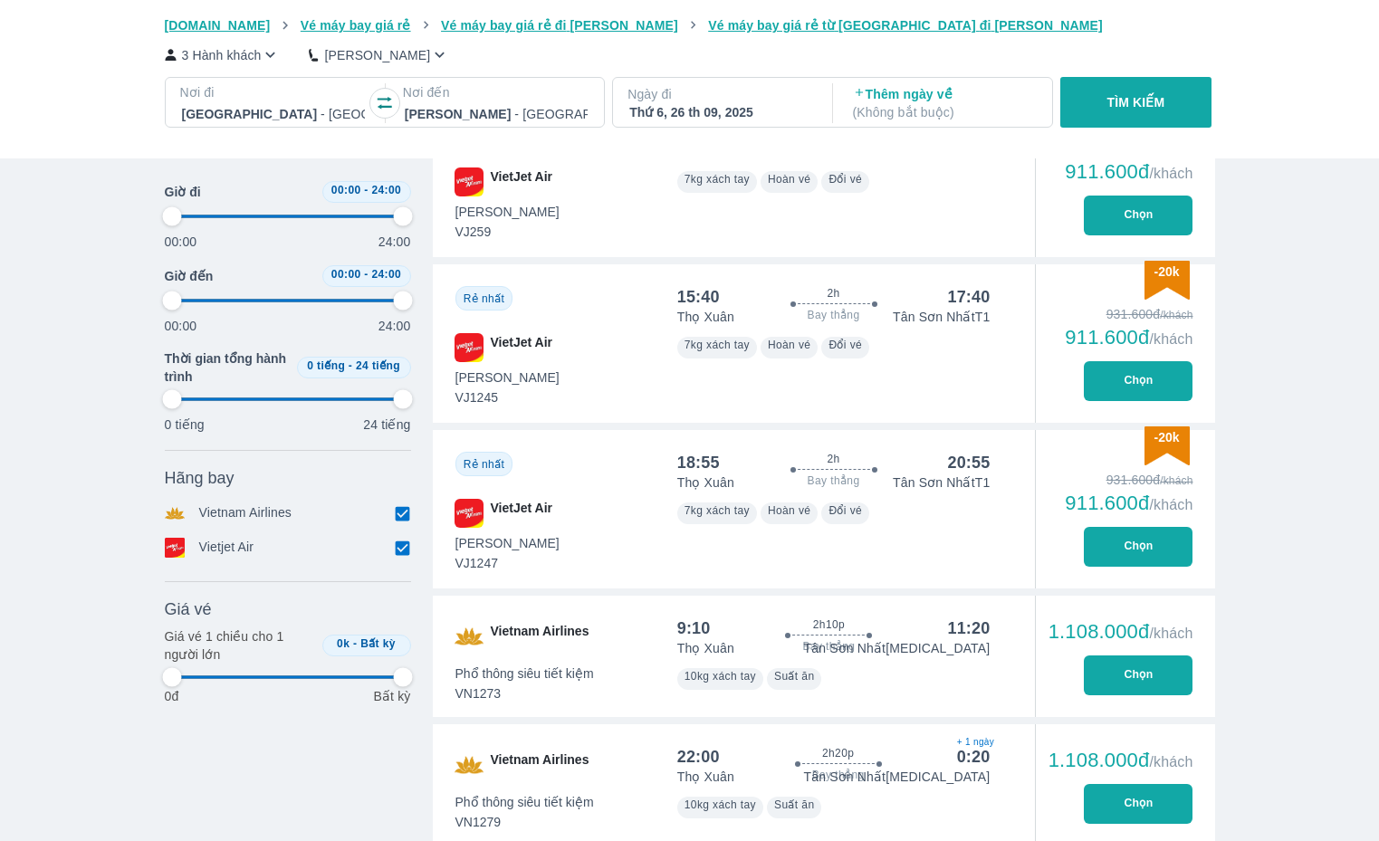
scroll to position [1031, 0]
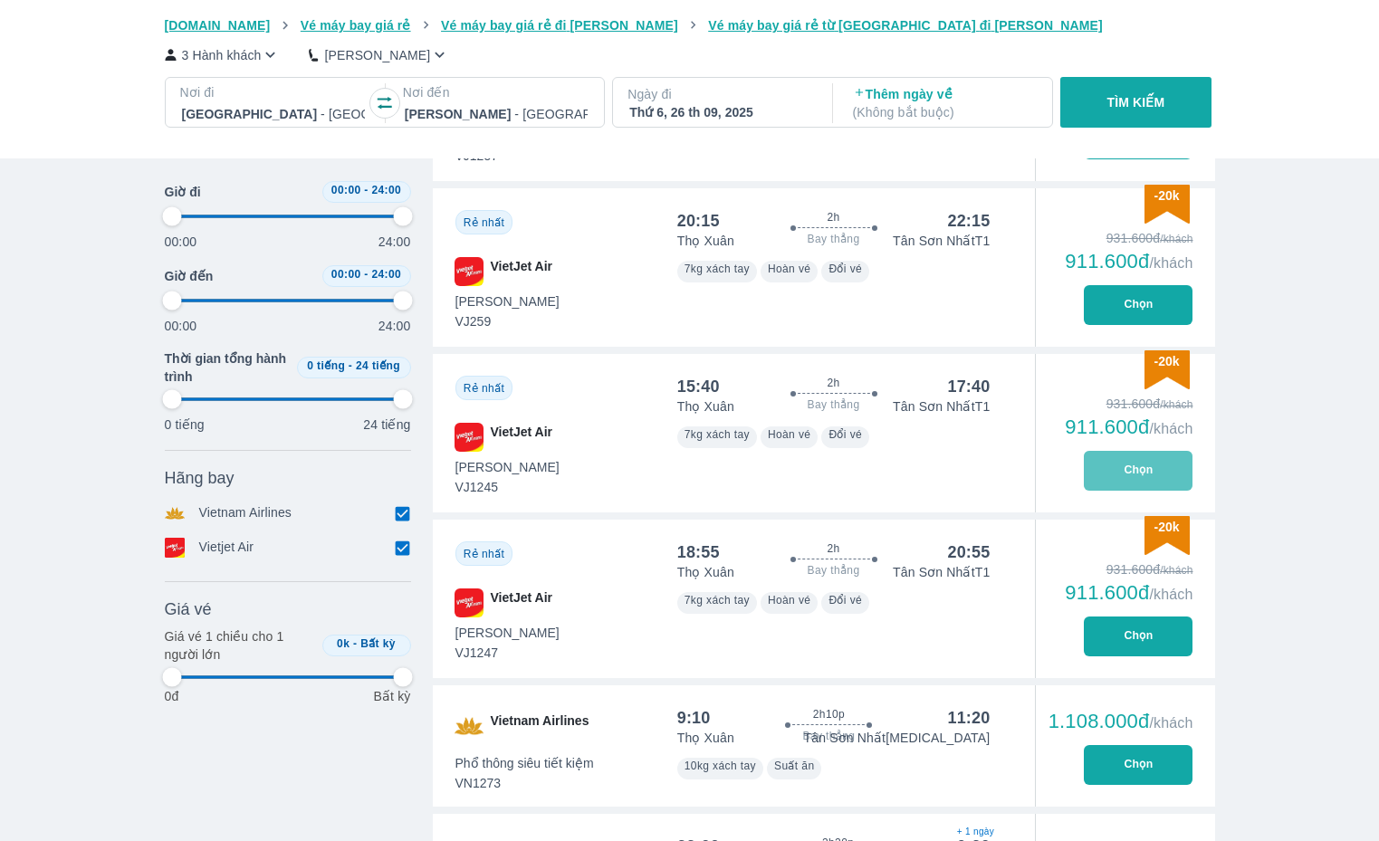
click at [1134, 472] on button "Chọn" at bounding box center [1138, 471] width 109 height 40
